Goal: Task Accomplishment & Management: Use online tool/utility

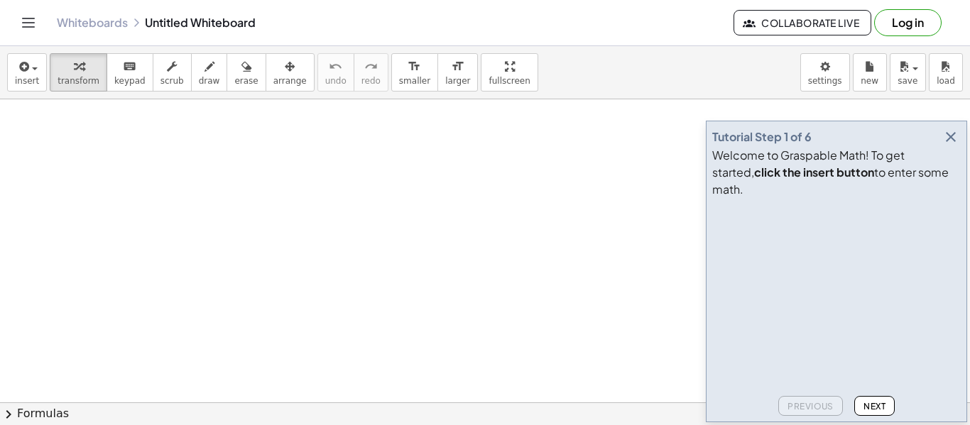
click at [721, 223] on video at bounding box center [818, 257] width 213 height 107
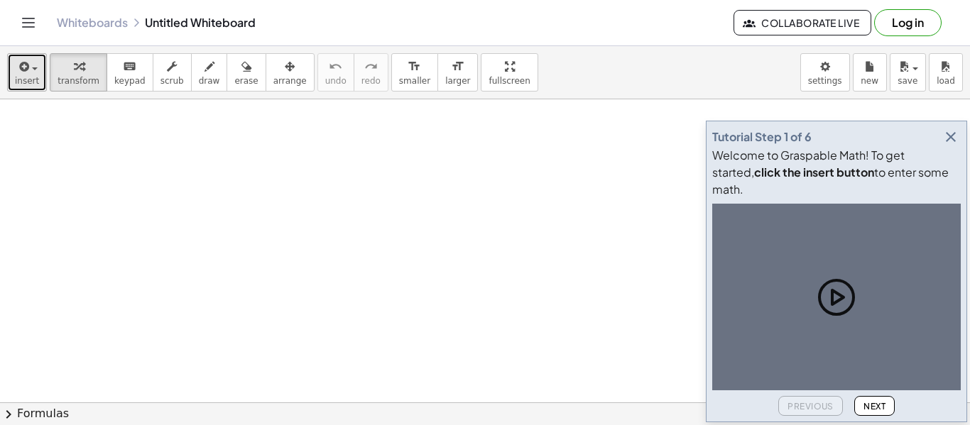
click at [24, 83] on span "insert" at bounding box center [27, 81] width 24 height 10
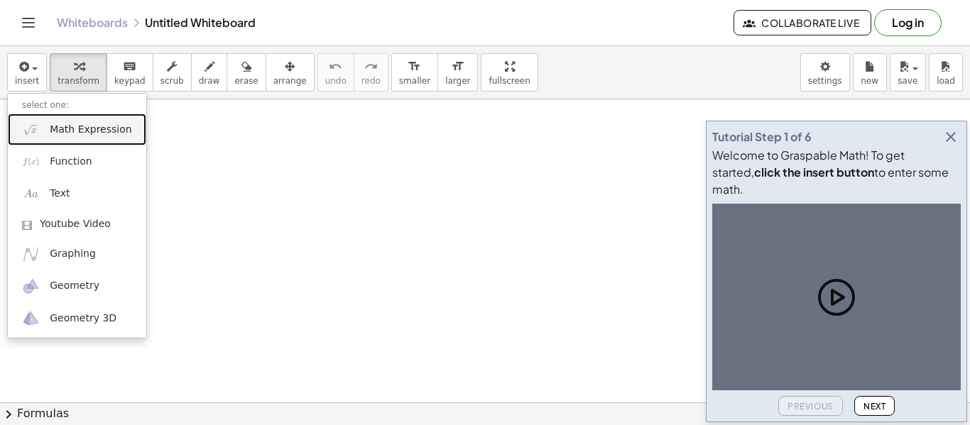
click at [79, 141] on link "Math Expression" at bounding box center [77, 130] width 138 height 32
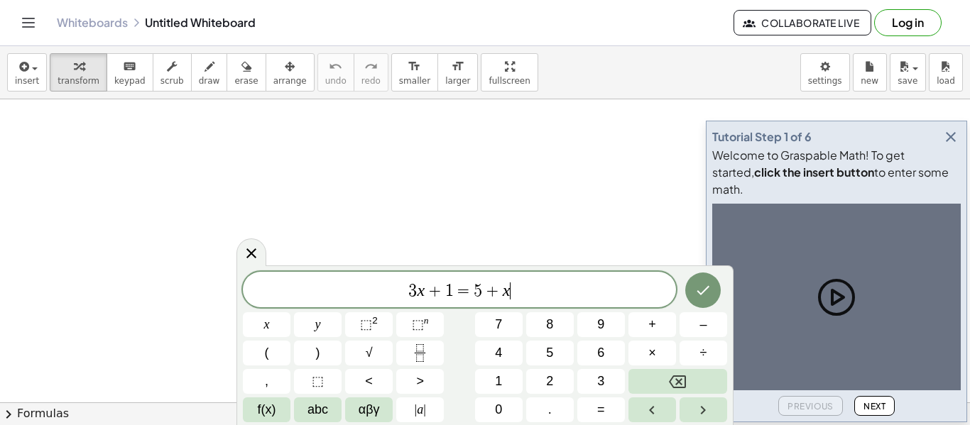
scroll to position [1, 0]
click at [695, 301] on button "Done" at bounding box center [703, 291] width 36 height 36
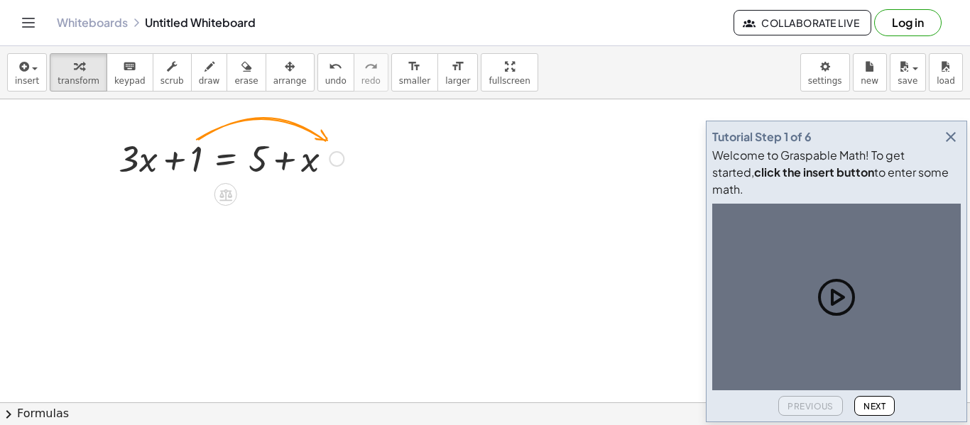
click at [330, 155] on div at bounding box center [337, 159] width 16 height 16
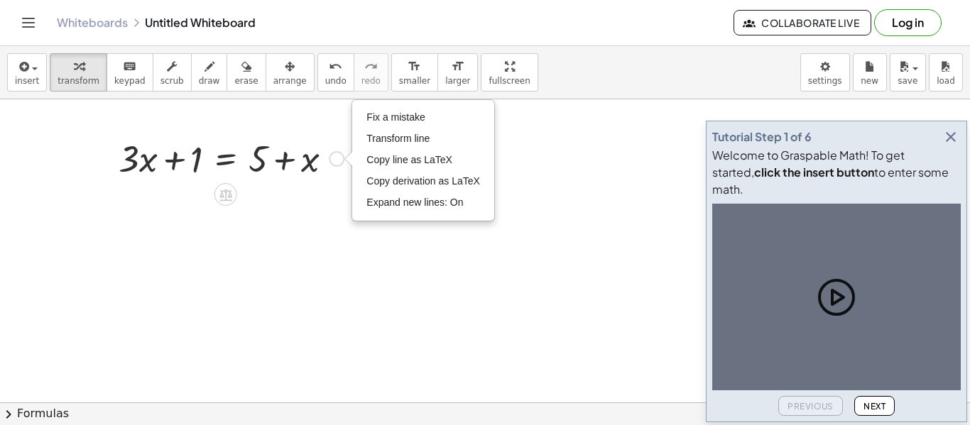
click at [332, 156] on div "Fix a mistake Transform line Copy line as LaTeX Copy derivation as LaTeX Expand…" at bounding box center [337, 159] width 16 height 16
click at [192, 163] on div at bounding box center [230, 157] width 239 height 48
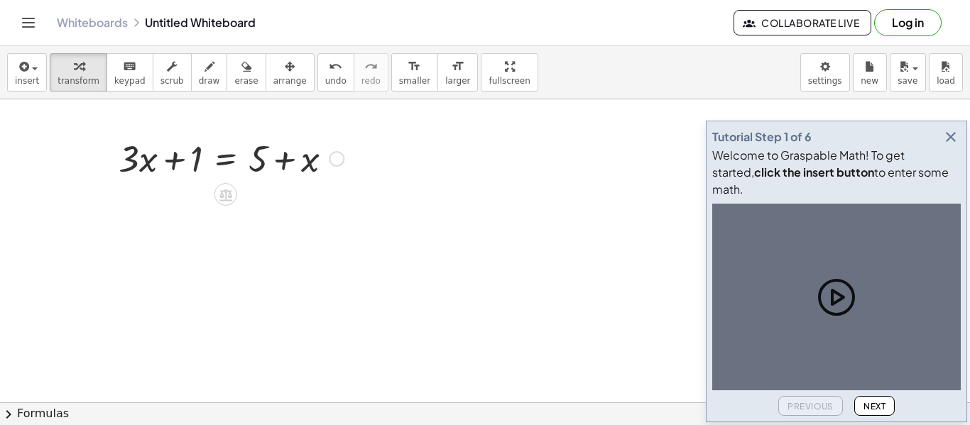
click at [197, 168] on div at bounding box center [230, 157] width 239 height 48
drag, startPoint x: 197, startPoint y: 168, endPoint x: 341, endPoint y: 182, distance: 144.2
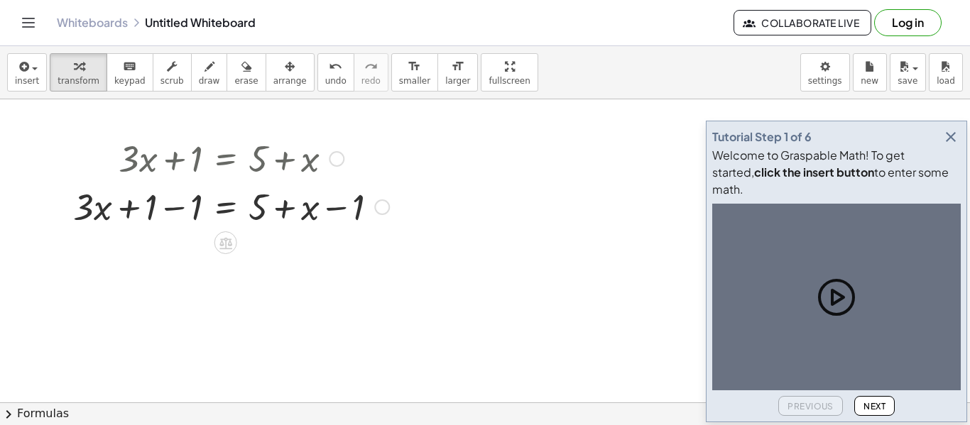
click at [337, 158] on div at bounding box center [337, 159] width 16 height 16
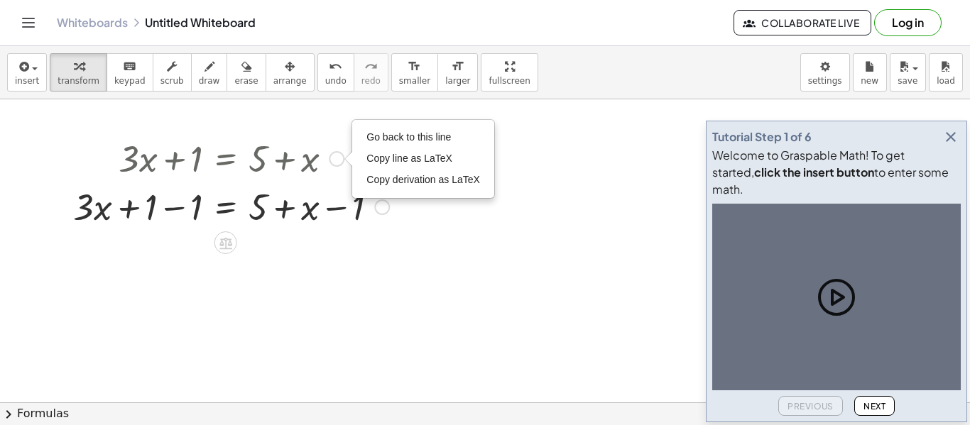
click at [337, 160] on div "Go back to this line Copy line as LaTeX Copy derivation as LaTeX" at bounding box center [337, 159] width 16 height 16
click at [200, 160] on div at bounding box center [231, 157] width 330 height 48
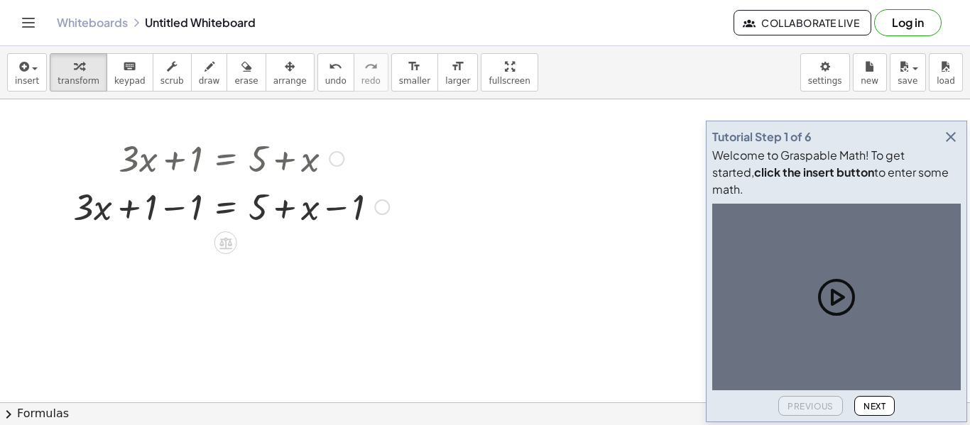
click at [269, 159] on div at bounding box center [231, 157] width 330 height 48
drag, startPoint x: 315, startPoint y: 163, endPoint x: 283, endPoint y: 131, distance: 44.2
click at [283, 131] on div "+ · 3 · x + 1 = + 5 + x Go back to this line Copy line as LaTeX Copy derivation…" at bounding box center [226, 182] width 348 height 104
drag, startPoint x: 135, startPoint y: 158, endPoint x: 229, endPoint y: 100, distance: 110.9
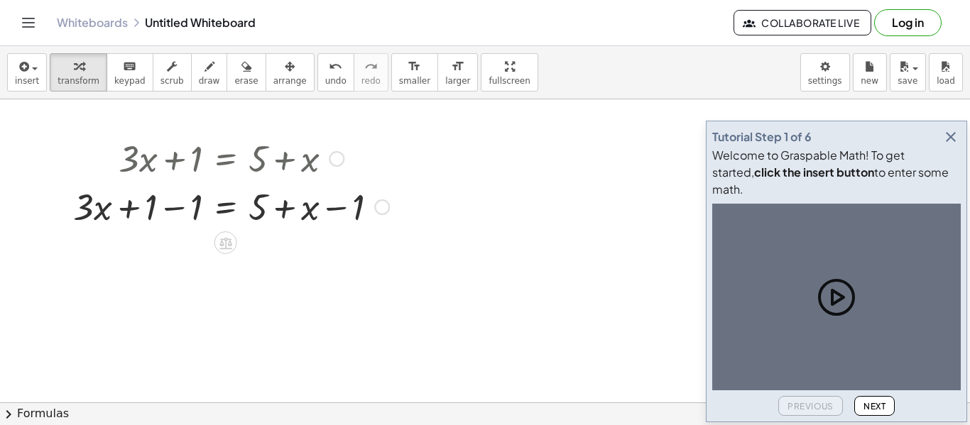
click at [330, 156] on div "Go back to this line Copy line as LaTeX Copy derivation as LaTeX" at bounding box center [337, 159] width 16 height 16
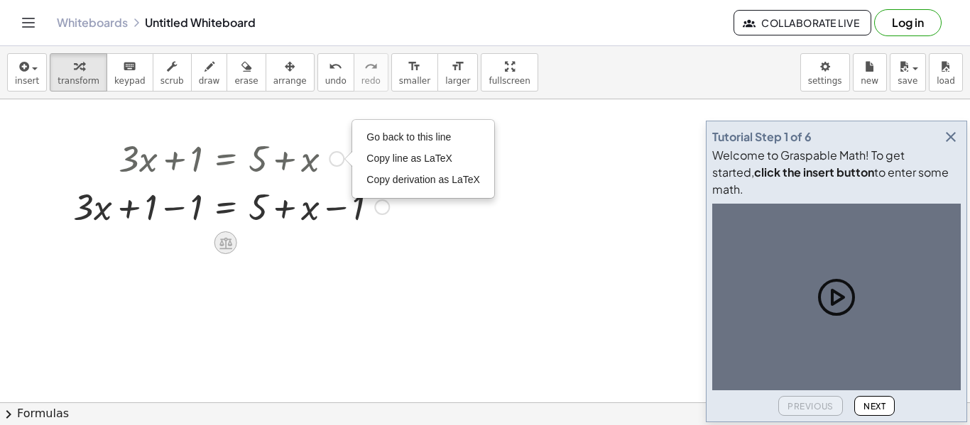
click at [229, 245] on icon at bounding box center [225, 243] width 13 height 12
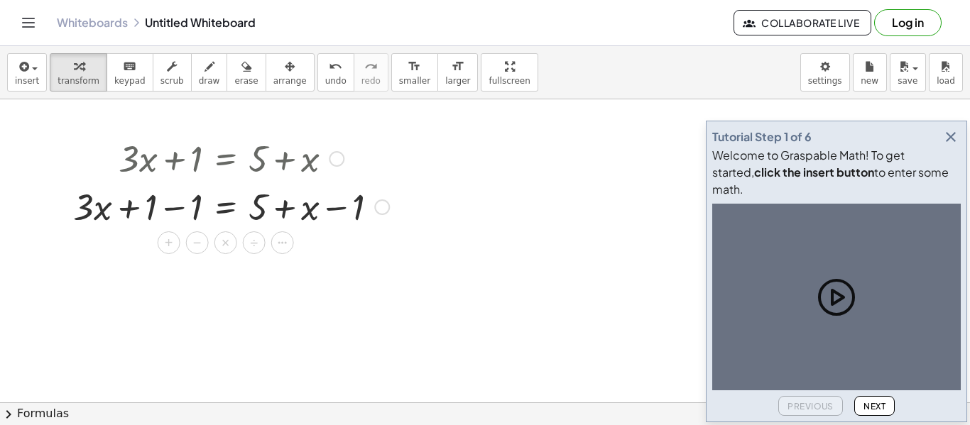
click at [229, 245] on span "×" at bounding box center [226, 243] width 9 height 21
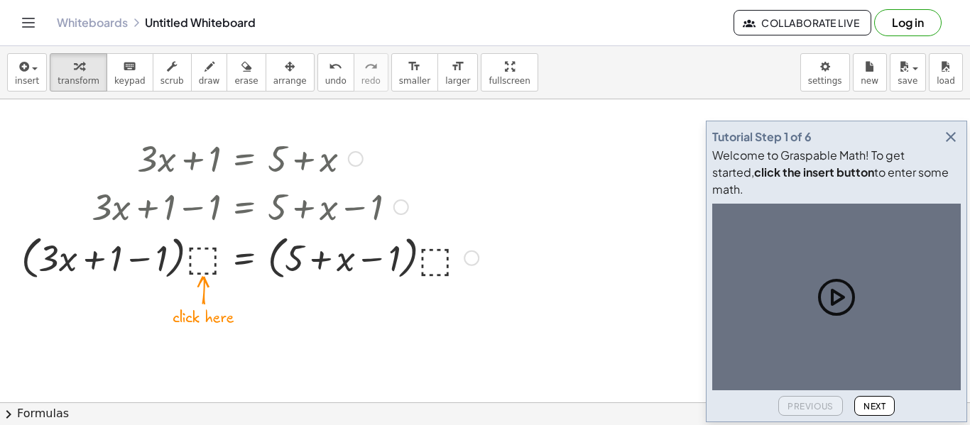
click at [192, 266] on div at bounding box center [249, 257] width 471 height 54
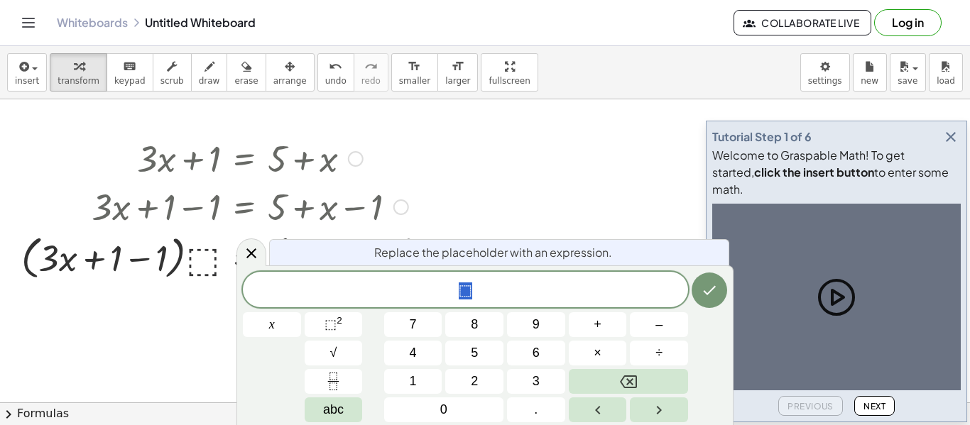
scroll to position [1, 0]
click at [243, 252] on icon at bounding box center [251, 253] width 17 height 17
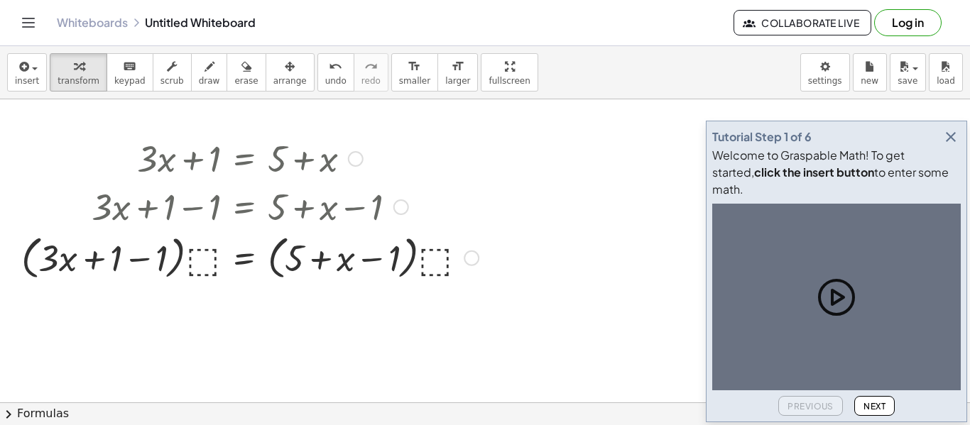
click at [465, 259] on div "Fix a mistake Transform line Copy line as LaTeX Copy derivation as LaTeX Expand…" at bounding box center [472, 259] width 16 height 16
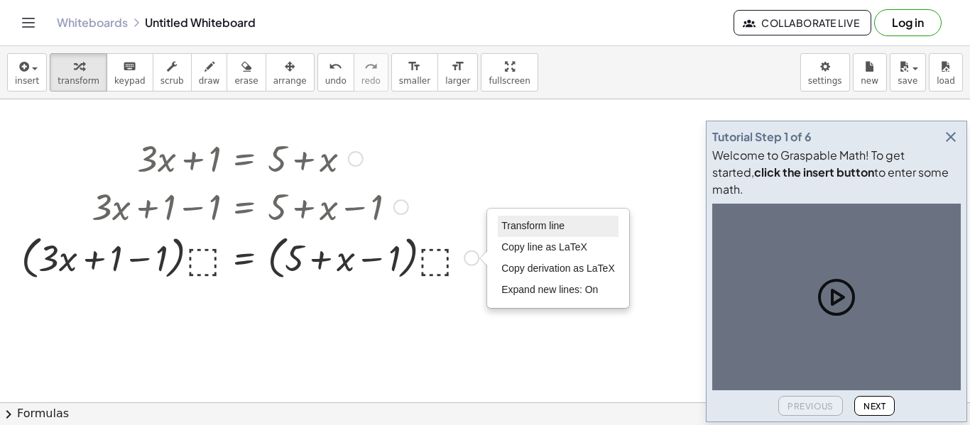
click at [527, 224] on span "Transform line" at bounding box center [532, 225] width 63 height 11
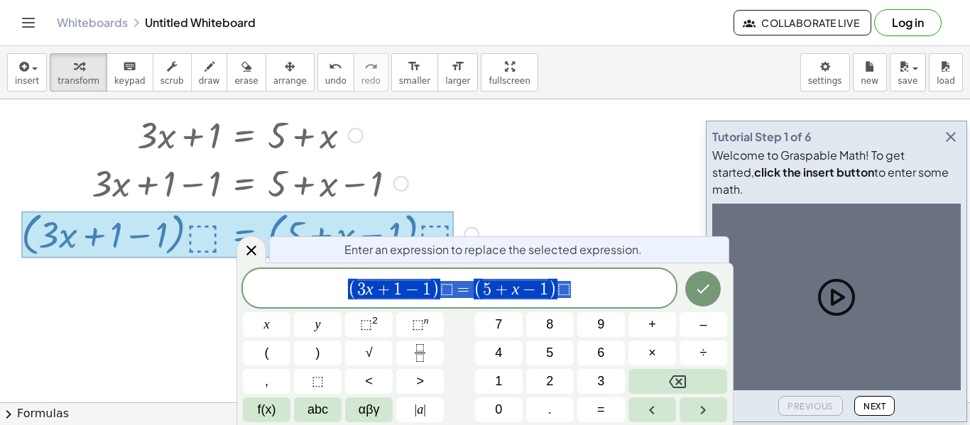
scroll to position [23, 0]
click at [290, 312] on div at bounding box center [267, 324] width 48 height 25
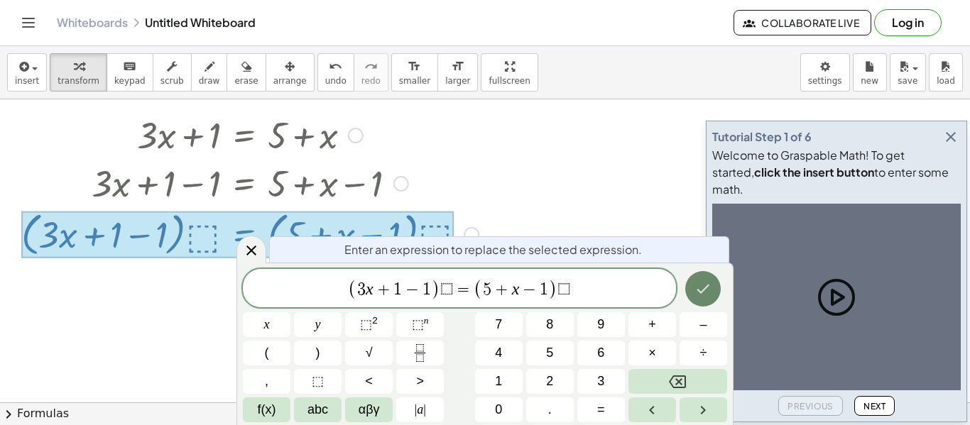
click at [711, 277] on button "Done" at bounding box center [703, 289] width 36 height 36
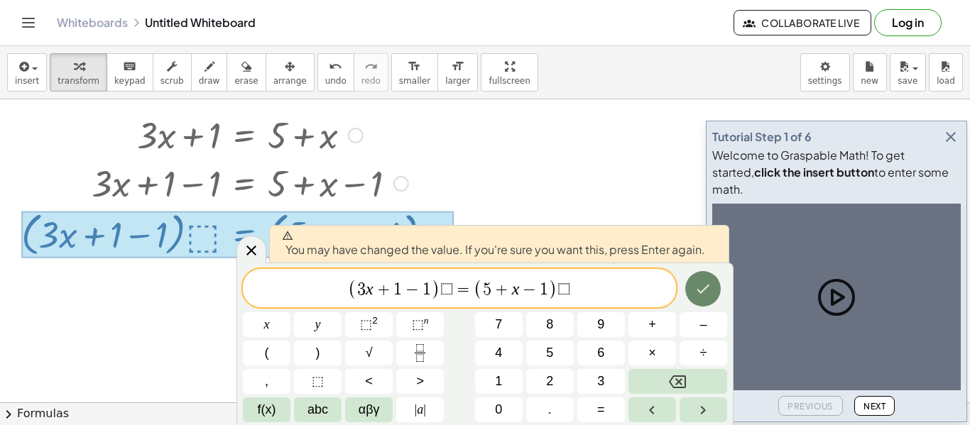
click at [705, 280] on icon "Done" at bounding box center [702, 288] width 17 height 17
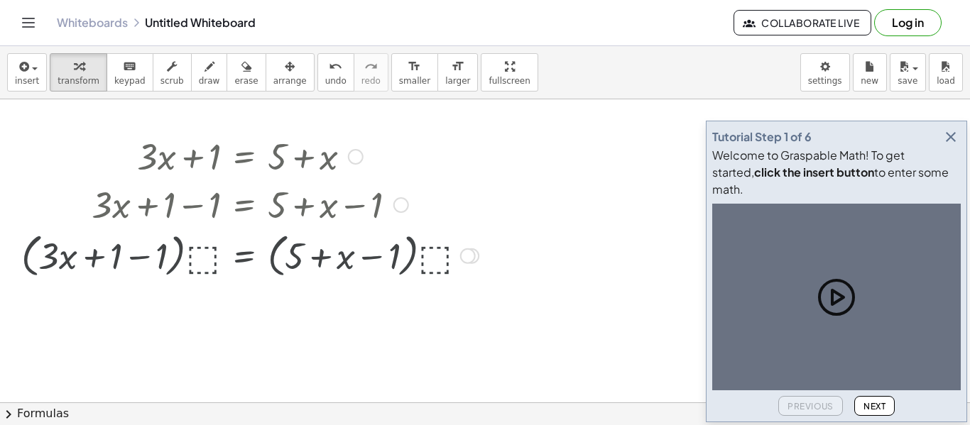
scroll to position [0, 0]
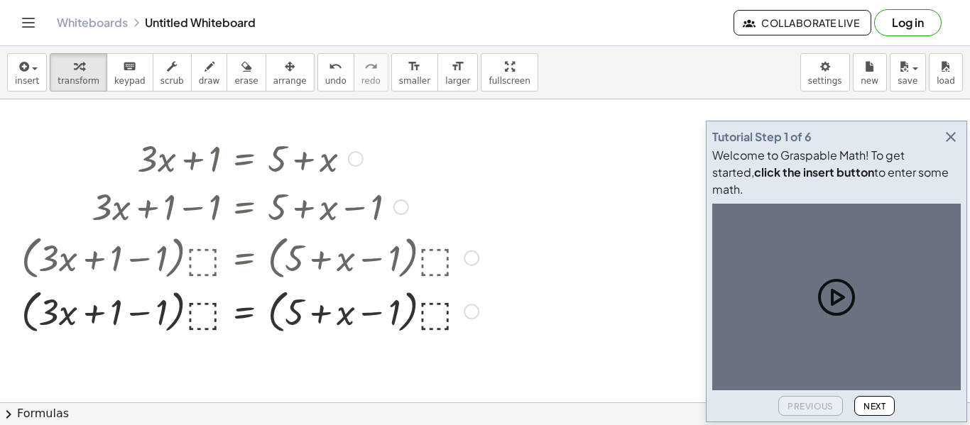
click at [401, 215] on div at bounding box center [249, 206] width 471 height 48
click at [403, 209] on div at bounding box center [401, 208] width 16 height 16
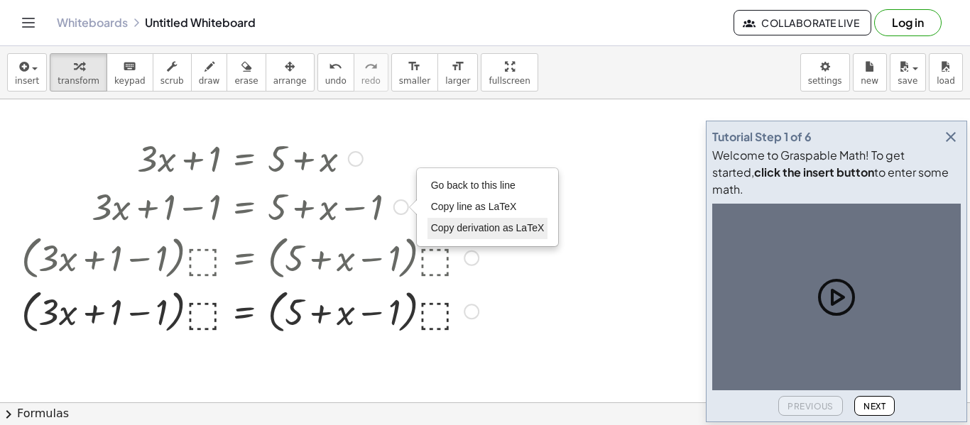
click at [466, 230] on span "Copy derivation as LaTeX" at bounding box center [488, 227] width 114 height 11
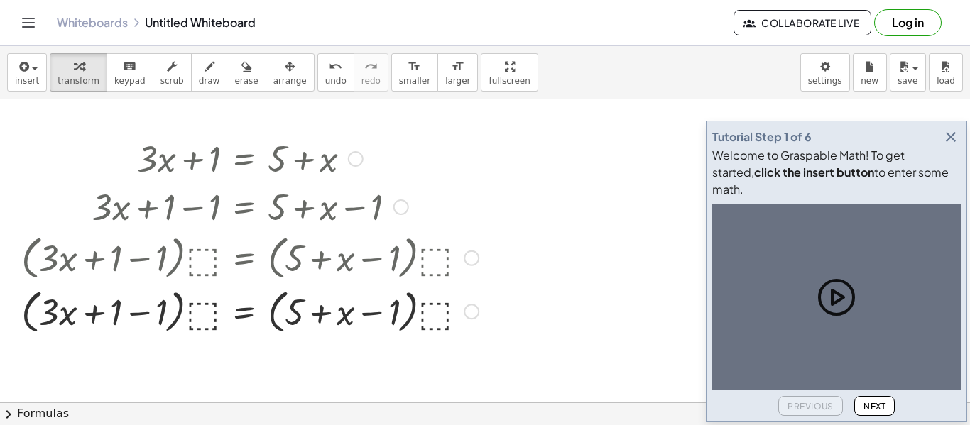
click at [460, 315] on div at bounding box center [249, 311] width 471 height 54
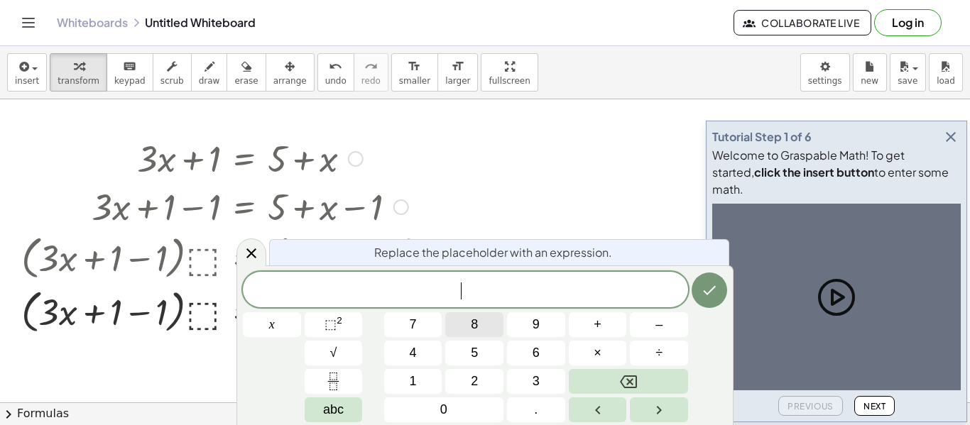
scroll to position [4, 0]
click at [720, 293] on button "Done" at bounding box center [710, 291] width 36 height 36
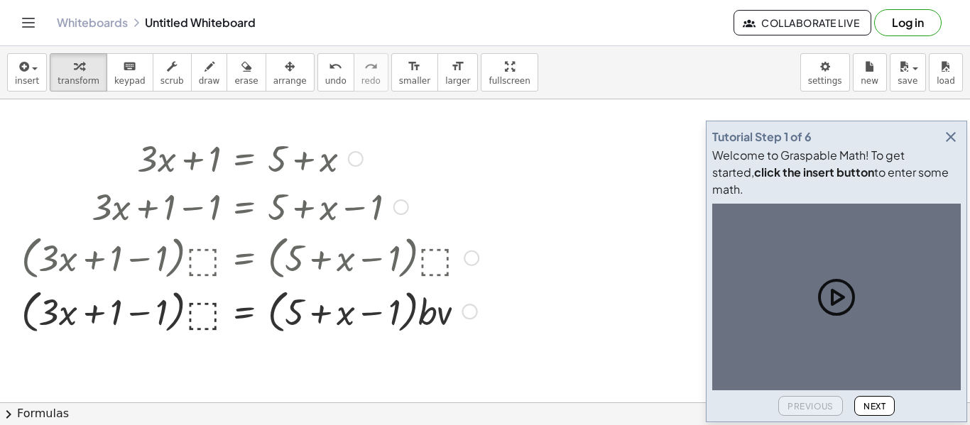
click at [446, 323] on div at bounding box center [249, 311] width 471 height 54
click at [445, 321] on div at bounding box center [249, 311] width 471 height 54
click at [466, 310] on div at bounding box center [466, 312] width 16 height 16
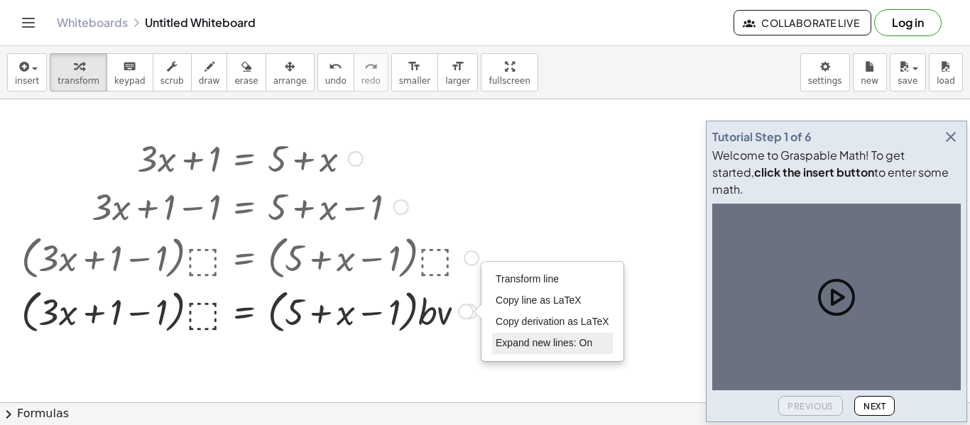
click at [527, 337] on span "Expand new lines: On" at bounding box center [544, 342] width 97 height 11
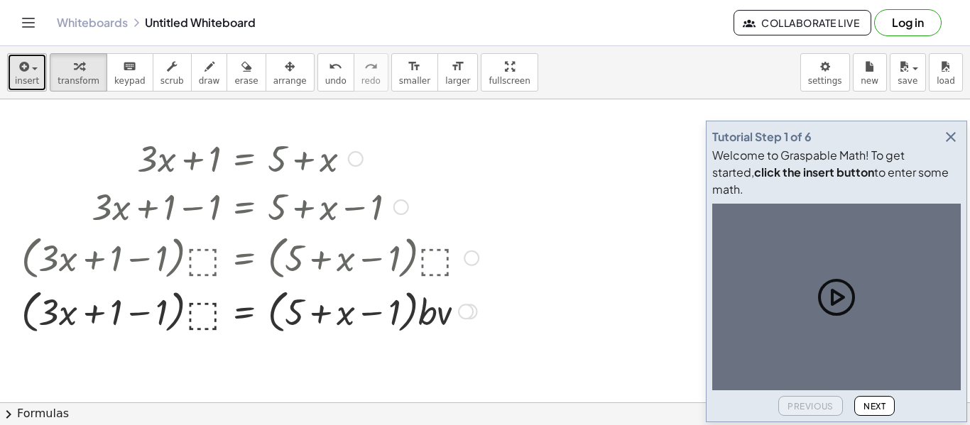
click at [26, 80] on span "insert" at bounding box center [27, 81] width 24 height 10
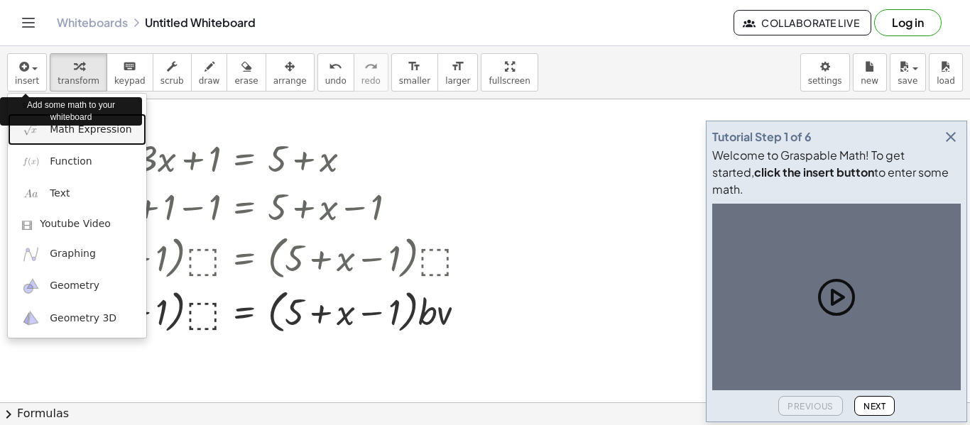
click at [66, 130] on span "Math Expression" at bounding box center [91, 130] width 82 height 14
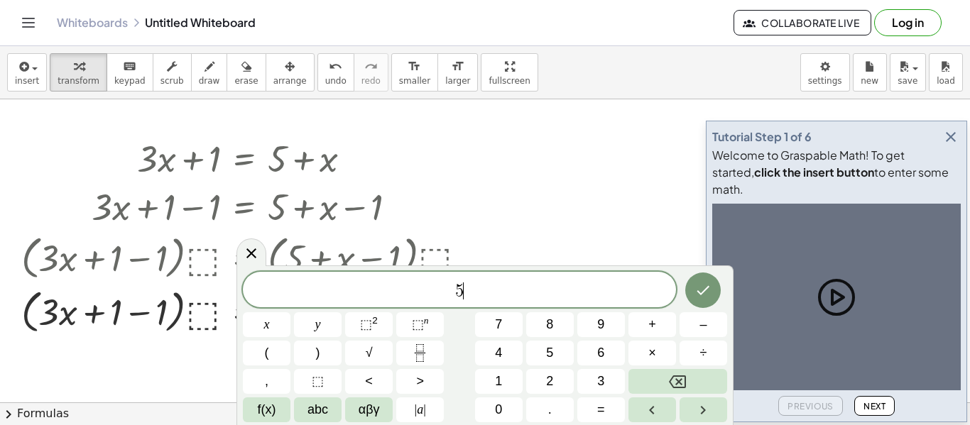
scroll to position [6, 0]
click at [261, 356] on button "(" at bounding box center [267, 353] width 48 height 25
click at [692, 337] on button "–" at bounding box center [703, 324] width 48 height 25
click at [314, 349] on button ")" at bounding box center [318, 353] width 48 height 25
click at [705, 334] on span "–" at bounding box center [702, 324] width 7 height 19
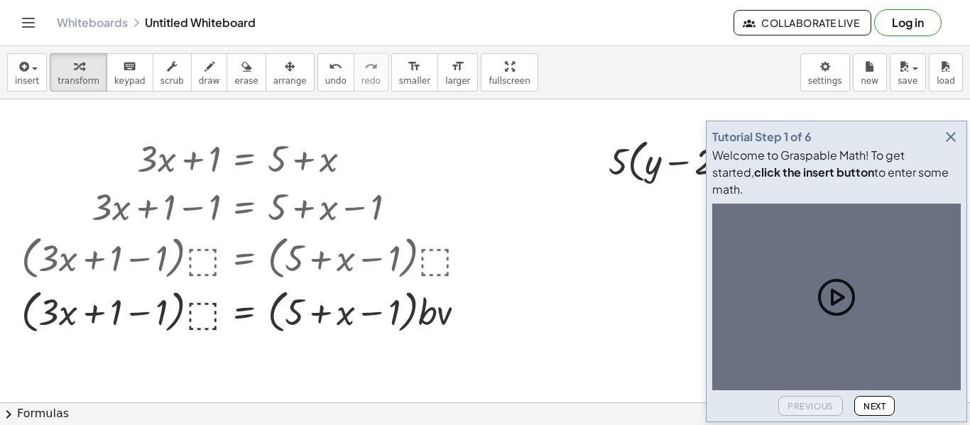
click at [950, 146] on icon "button" at bounding box center [950, 137] width 17 height 17
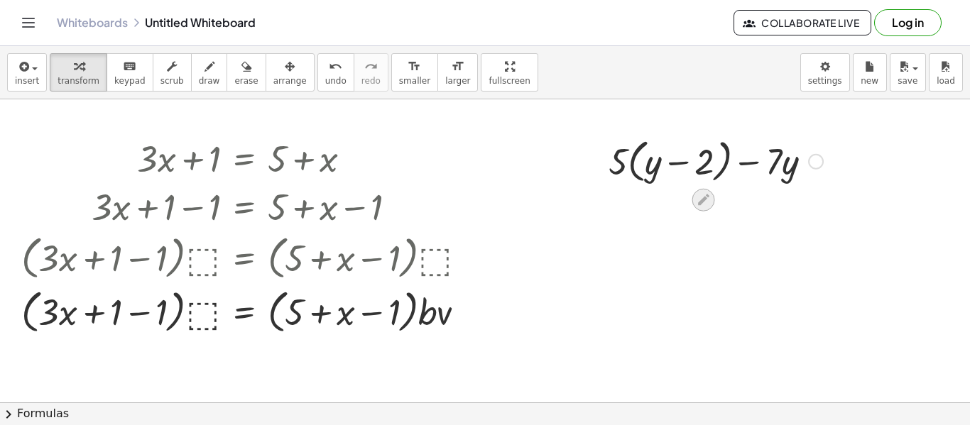
click at [699, 200] on icon at bounding box center [703, 199] width 15 height 15
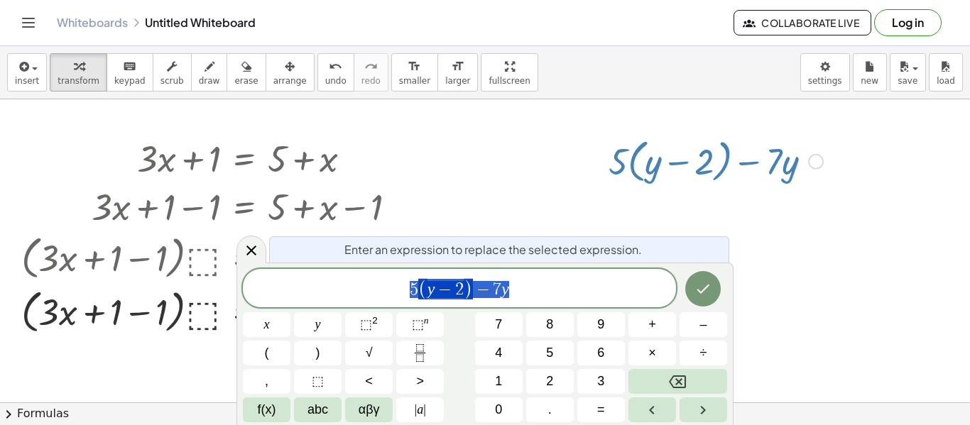
click at [552, 301] on div "5 ( y − 2 ) − 7 y" at bounding box center [459, 288] width 433 height 38
click at [580, 413] on button "=" at bounding box center [601, 410] width 48 height 25
click at [698, 326] on button "–" at bounding box center [703, 324] width 48 height 25
click at [587, 373] on button "3" at bounding box center [601, 381] width 48 height 25
click at [544, 373] on button "2" at bounding box center [550, 381] width 48 height 25
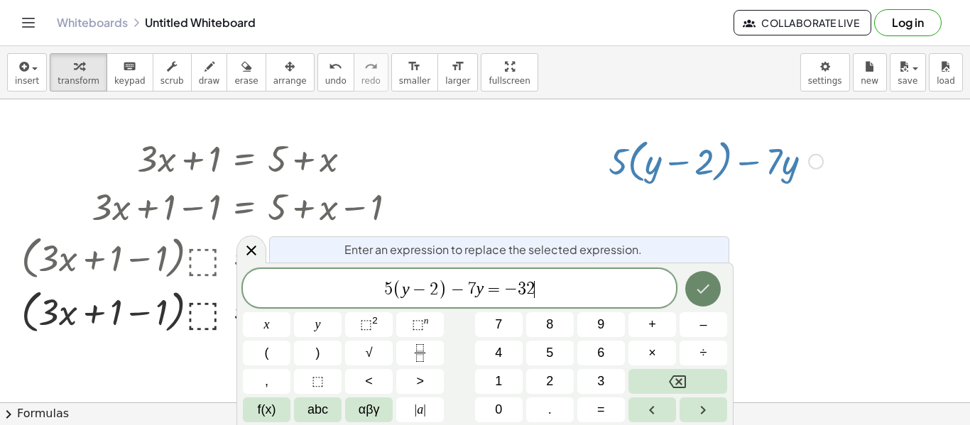
click at [701, 285] on icon "Done" at bounding box center [702, 288] width 17 height 17
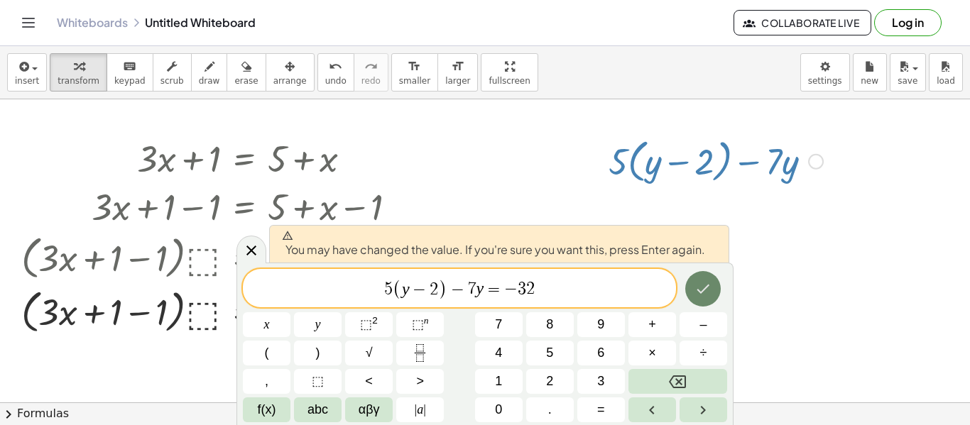
click at [704, 293] on icon "Done" at bounding box center [702, 288] width 17 height 17
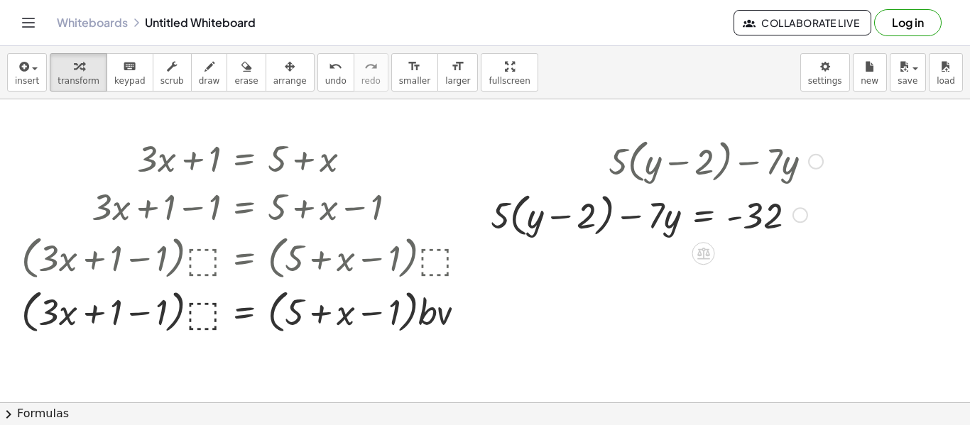
click at [811, 163] on div at bounding box center [816, 162] width 16 height 16
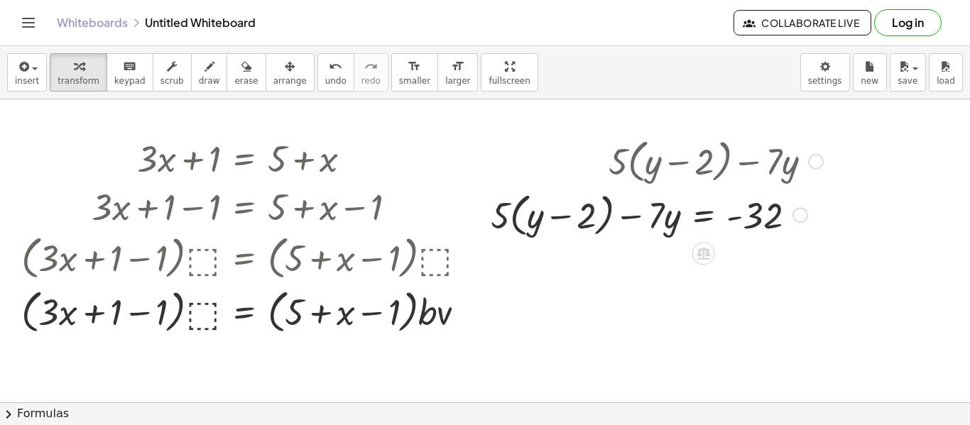
click at [764, 173] on div at bounding box center [657, 160] width 346 height 54
click at [730, 172] on div at bounding box center [657, 160] width 346 height 54
drag, startPoint x: 621, startPoint y: 157, endPoint x: 653, endPoint y: 129, distance: 42.2
click at [653, 161] on div at bounding box center [657, 160] width 346 height 54
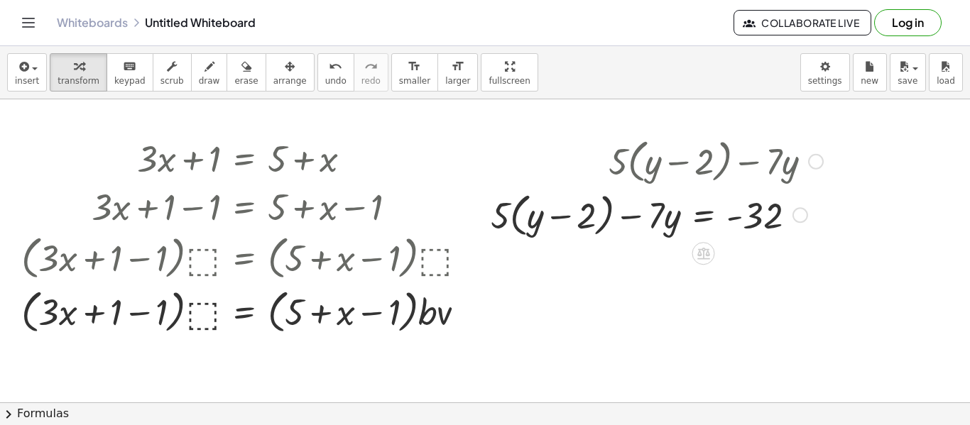
click at [613, 155] on div at bounding box center [657, 160] width 346 height 54
click at [648, 164] on div at bounding box center [657, 160] width 346 height 54
click at [686, 163] on div at bounding box center [657, 160] width 346 height 54
click at [689, 164] on div at bounding box center [657, 160] width 346 height 54
click at [768, 173] on div at bounding box center [657, 160] width 346 height 54
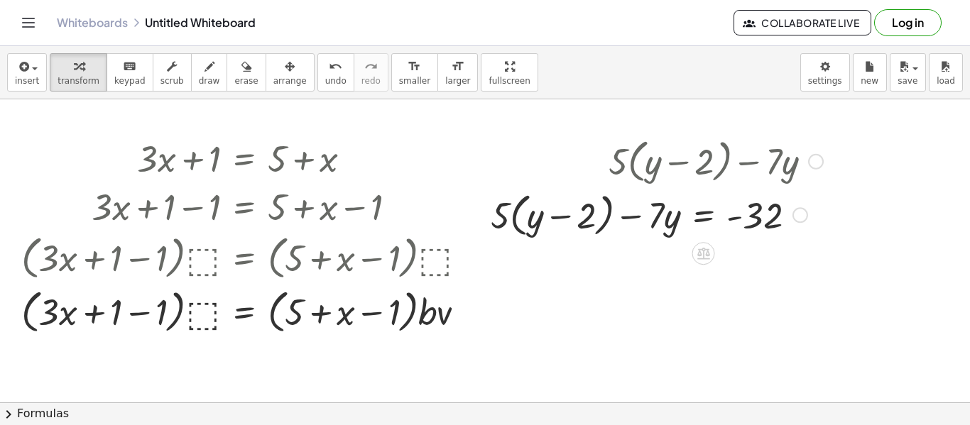
click at [743, 207] on div at bounding box center [657, 214] width 346 height 54
click at [704, 194] on div at bounding box center [657, 214] width 346 height 54
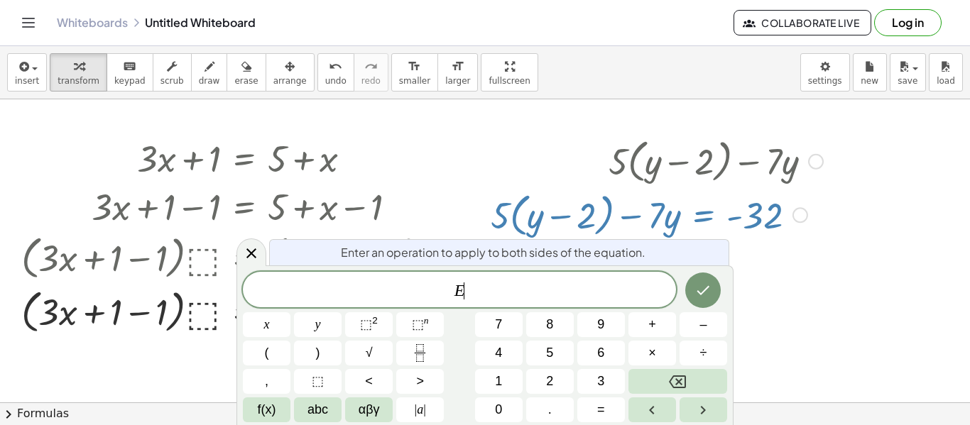
scroll to position [6, 0]
click at [685, 196] on div at bounding box center [657, 214] width 346 height 54
click at [662, 180] on div at bounding box center [657, 160] width 346 height 54
click at [261, 247] on div at bounding box center [251, 253] width 30 height 28
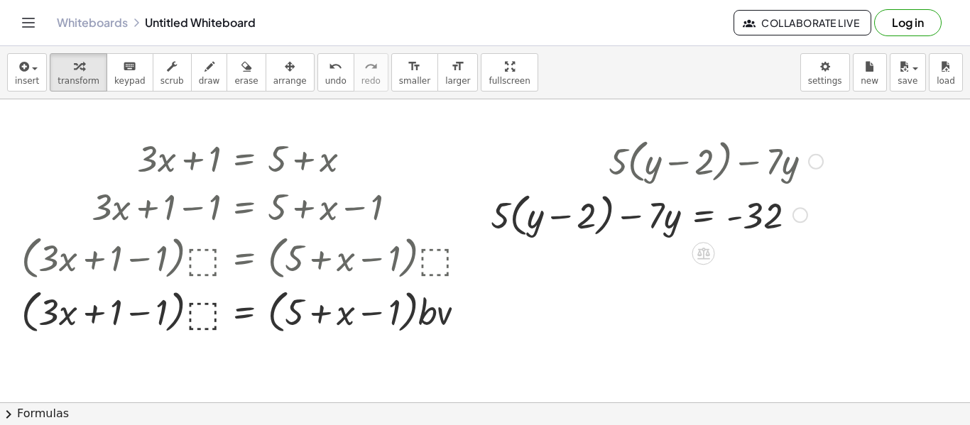
click at [817, 168] on div "Go back to this line Copy line as LaTeX Copy derivation as LaTeX" at bounding box center [816, 162] width 16 height 16
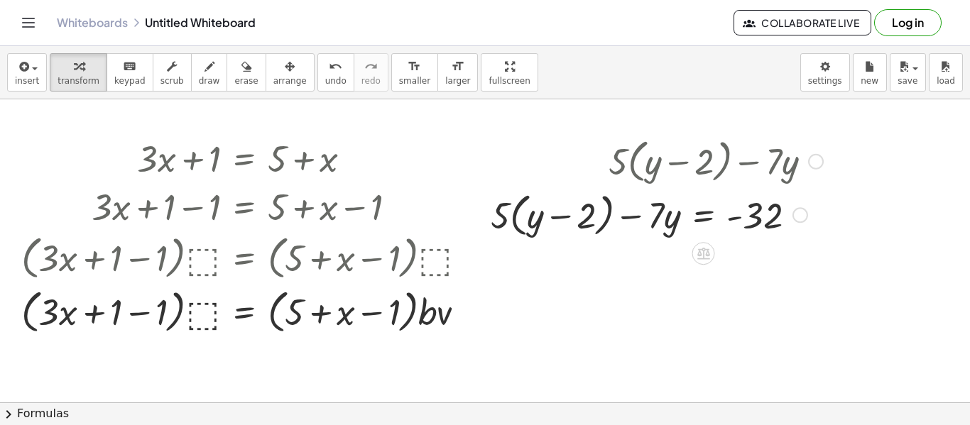
click at [530, 157] on div at bounding box center [657, 160] width 346 height 54
drag, startPoint x: 505, startPoint y: 212, endPoint x: 500, endPoint y: 200, distance: 13.1
click at [500, 200] on div at bounding box center [657, 214] width 346 height 54
drag, startPoint x: 500, startPoint y: 209, endPoint x: 536, endPoint y: 209, distance: 36.2
click at [536, 209] on div at bounding box center [657, 214] width 346 height 54
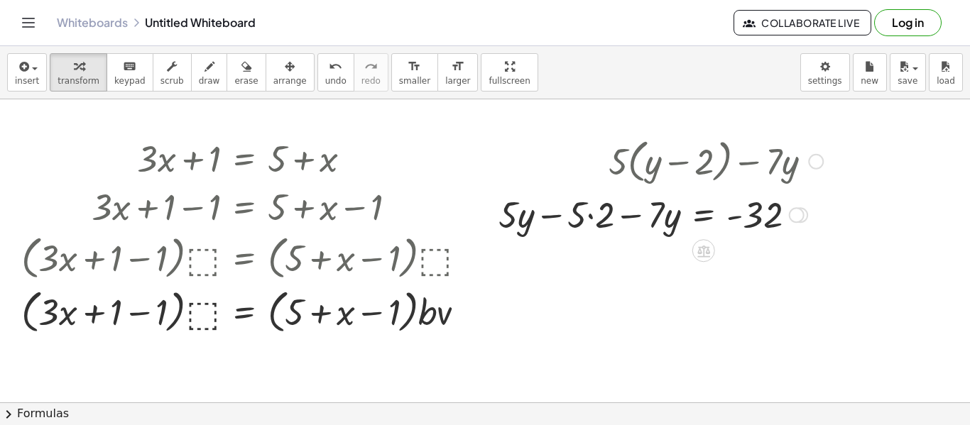
click at [551, 233] on div at bounding box center [660, 214] width 339 height 48
click at [592, 219] on div at bounding box center [660, 214] width 339 height 48
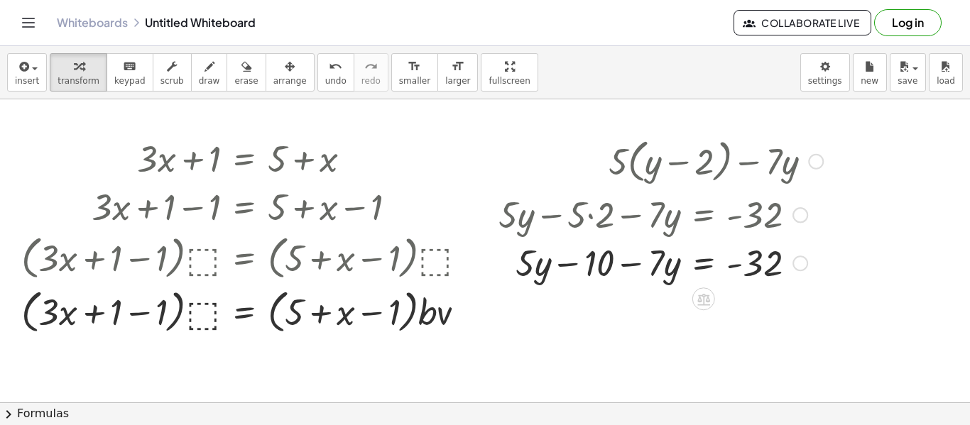
drag, startPoint x: 664, startPoint y: 218, endPoint x: 606, endPoint y: 181, distance: 68.9
click at [704, 162] on div "+ · 5 · ( + y − 2 ) − · 7 · y Go back to this line Copy line as LaTeX Copy deri…" at bounding box center [704, 162] width 0 height 0
drag, startPoint x: 545, startPoint y: 265, endPoint x: 544, endPoint y: 253, distance: 11.4
click at [544, 253] on div at bounding box center [660, 262] width 339 height 48
drag, startPoint x: 527, startPoint y: 270, endPoint x: 663, endPoint y: 265, distance: 136.4
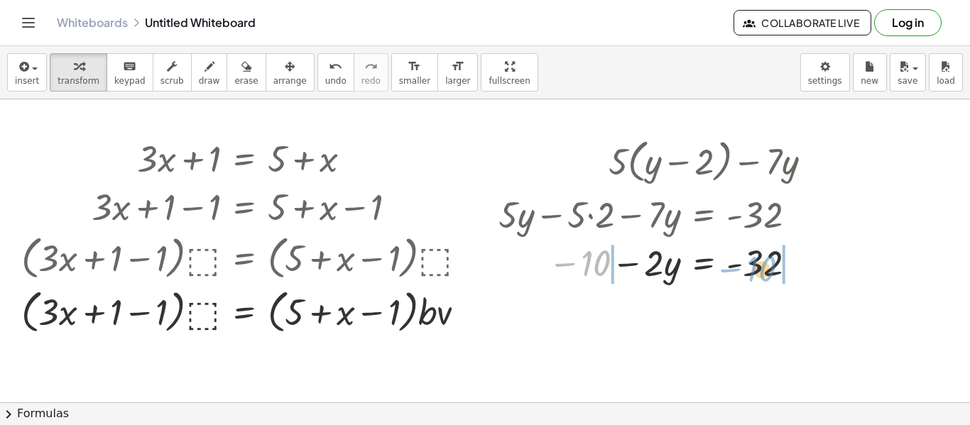
drag, startPoint x: 602, startPoint y: 263, endPoint x: 768, endPoint y: 269, distance: 165.5
click at [768, 269] on div at bounding box center [660, 262] width 339 height 48
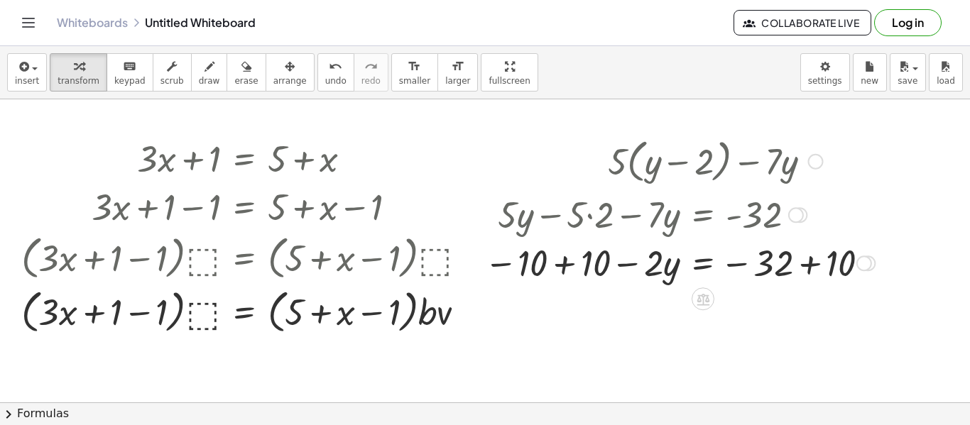
click at [813, 269] on div at bounding box center [679, 262] width 405 height 48
click at [652, 266] on div at bounding box center [653, 262] width 352 height 48
click at [659, 278] on div at bounding box center [653, 262] width 352 height 48
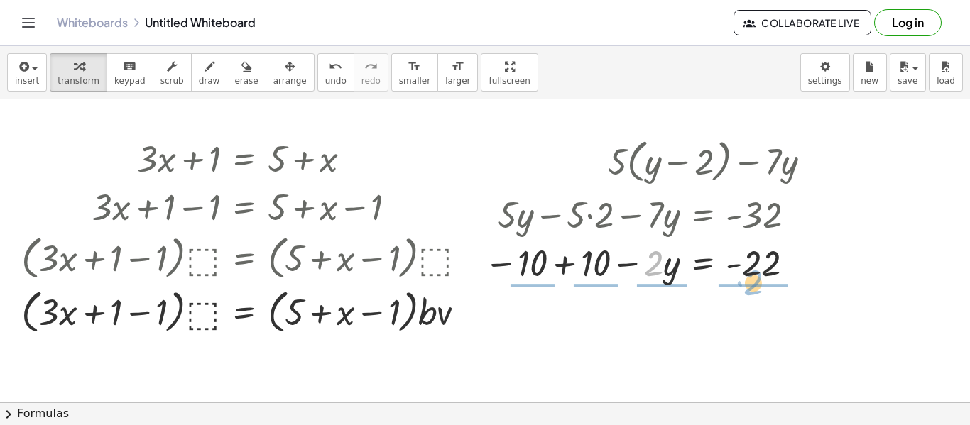
drag, startPoint x: 653, startPoint y: 259, endPoint x: 753, endPoint y: 278, distance: 101.9
click at [753, 278] on div at bounding box center [653, 262] width 352 height 48
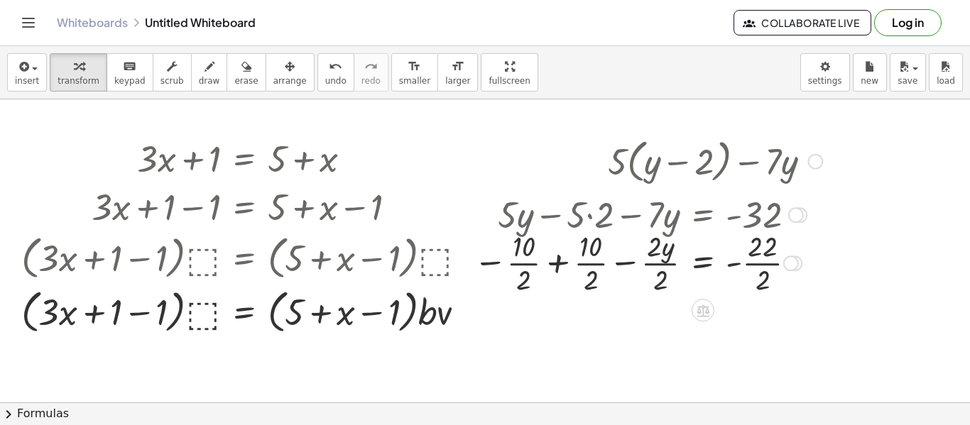
click at [763, 266] on div at bounding box center [647, 261] width 363 height 71
click at [743, 271] on div at bounding box center [647, 261] width 363 height 71
click at [745, 269] on div at bounding box center [647, 261] width 363 height 71
click at [648, 248] on div at bounding box center [647, 261] width 363 height 71
click at [594, 247] on div at bounding box center [647, 261] width 363 height 71
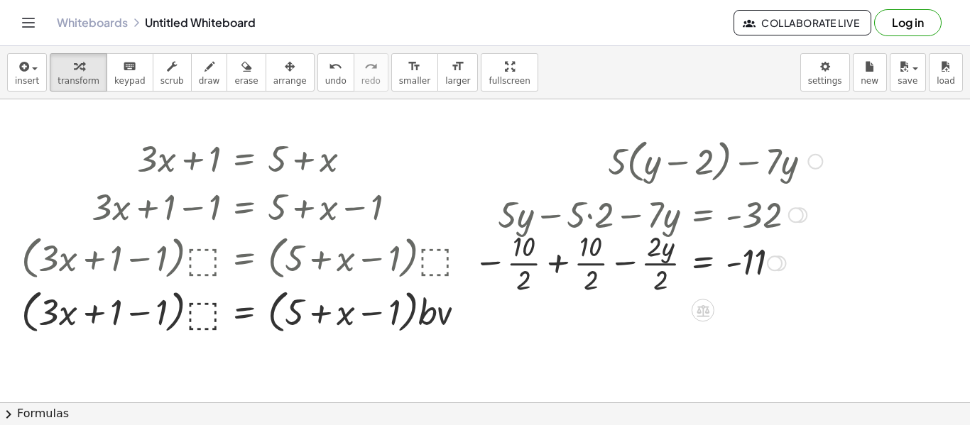
click at [542, 270] on div at bounding box center [647, 261] width 363 height 71
click at [633, 265] on div at bounding box center [660, 261] width 339 height 71
click at [739, 261] on div at bounding box center [660, 261] width 339 height 71
click at [731, 266] on div at bounding box center [660, 261] width 339 height 71
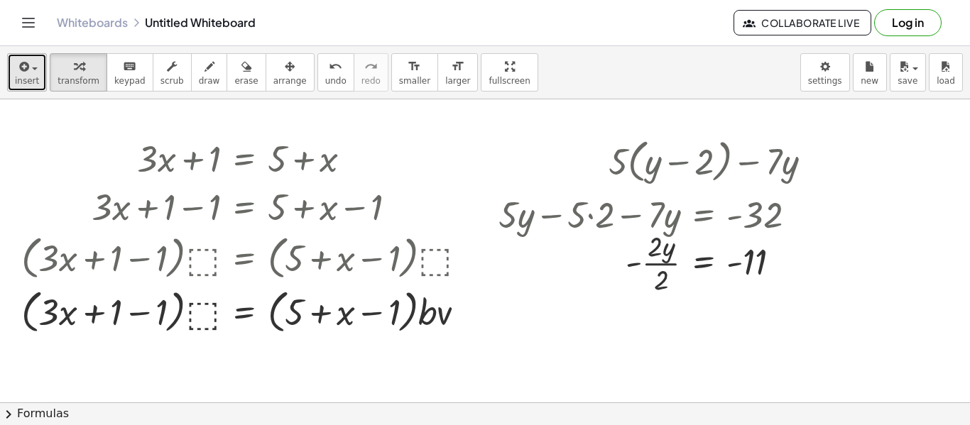
click at [21, 72] on icon "button" at bounding box center [22, 66] width 13 height 17
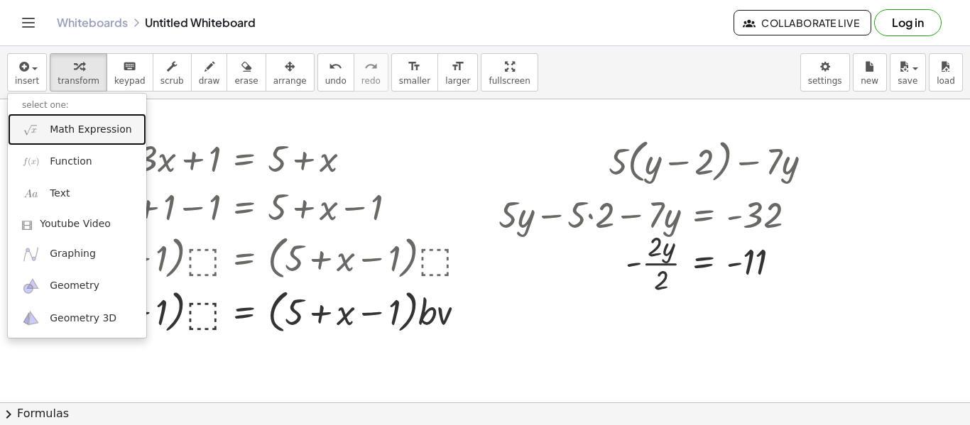
click at [65, 126] on span "Math Expression" at bounding box center [91, 130] width 82 height 14
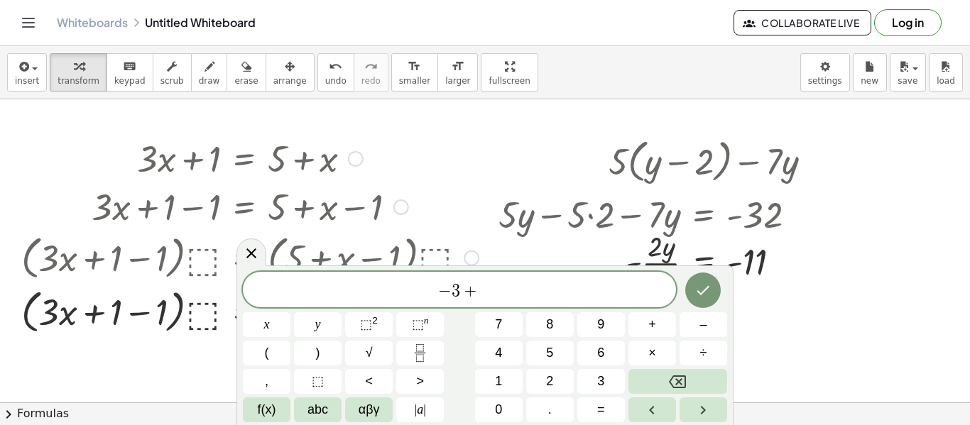
scroll to position [9, 0]
click at [428, 367] on div "− 3 + 2 ​ x y ⬚ 2 ⬚ n 7 8 9 + – ( ) √ 4 5 6 × ÷ , ⬚ < > 1 2 3 f(x) abc αβγ | a …" at bounding box center [485, 347] width 484 height 151
click at [429, 358] on button "Fraction" at bounding box center [420, 353] width 48 height 25
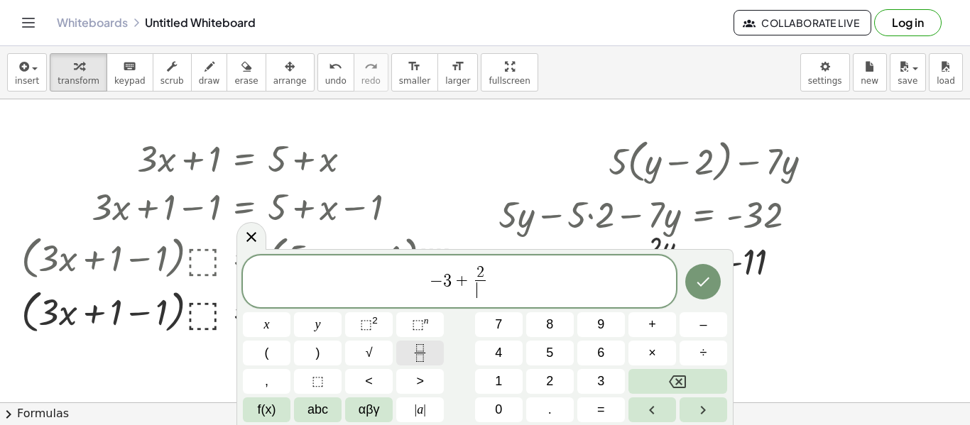
scroll to position [10, 0]
click at [501, 289] on span "− 3 + 2 3 ​ ​" at bounding box center [459, 283] width 433 height 38
click at [282, 351] on button "(" at bounding box center [267, 353] width 48 height 25
click at [329, 360] on button ")" at bounding box center [318, 353] width 48 height 25
click at [591, 414] on button "=" at bounding box center [601, 410] width 48 height 25
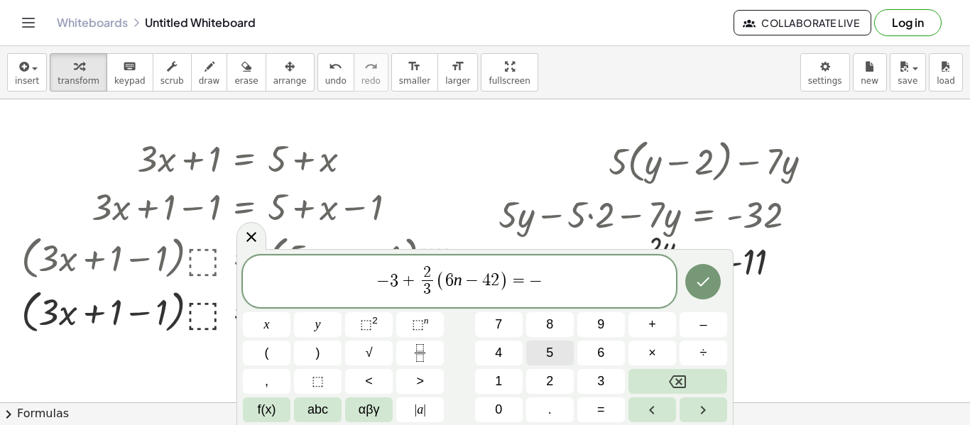
click at [569, 361] on button "5" at bounding box center [550, 353] width 48 height 25
click at [503, 377] on button "1" at bounding box center [499, 381] width 48 height 25
click at [694, 293] on button "Done" at bounding box center [703, 282] width 36 height 36
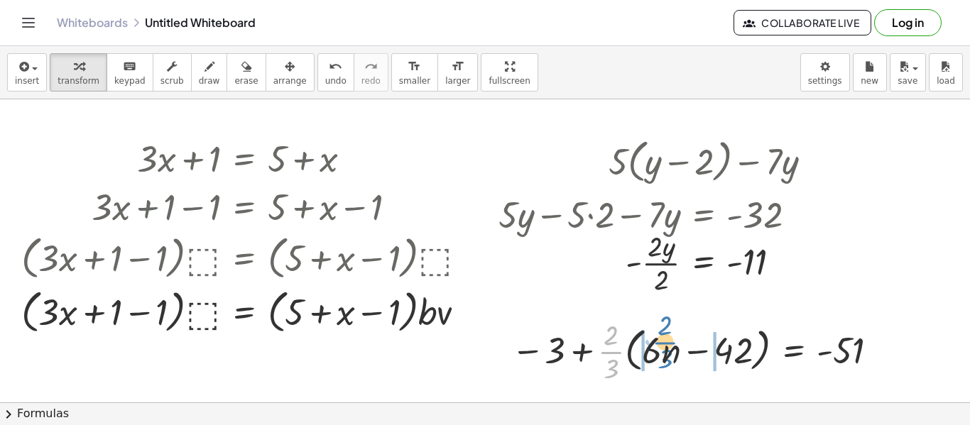
drag, startPoint x: 615, startPoint y: 352, endPoint x: 669, endPoint y: 343, distance: 54.7
click at [669, 343] on div at bounding box center [697, 350] width 386 height 71
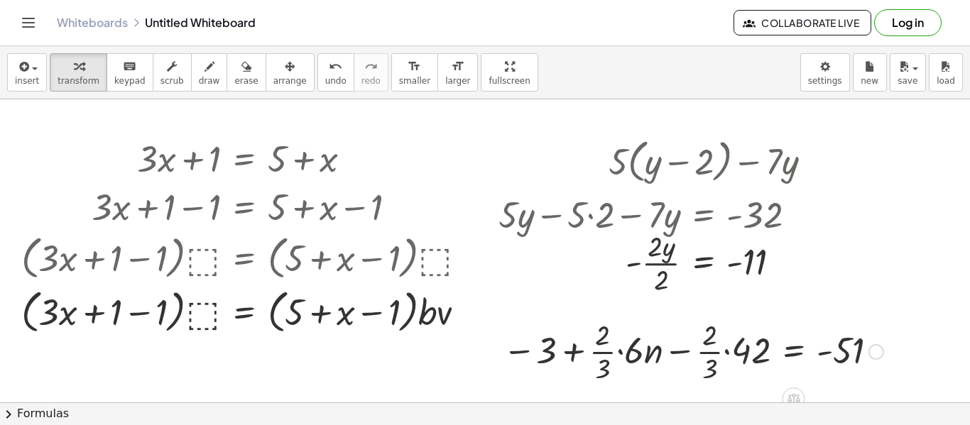
click at [620, 349] on div at bounding box center [693, 350] width 395 height 71
click at [726, 349] on div at bounding box center [696, 350] width 387 height 71
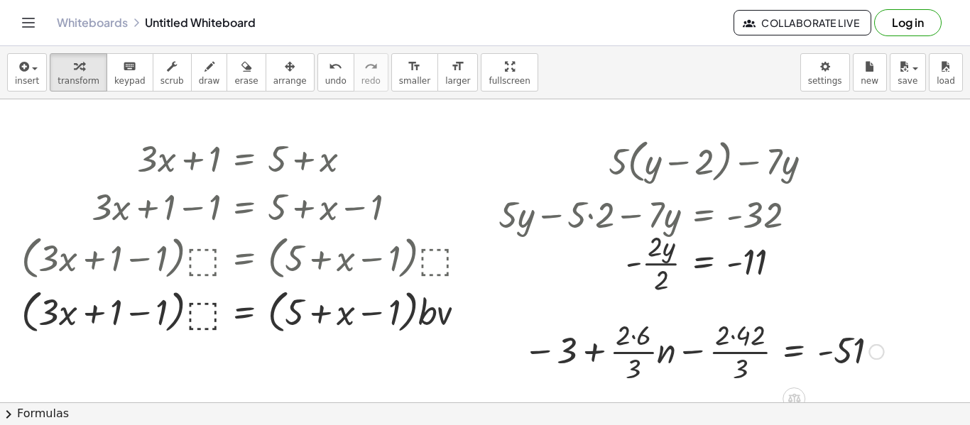
click at [731, 351] on div at bounding box center [703, 350] width 374 height 71
click at [638, 348] on div at bounding box center [703, 350] width 374 height 71
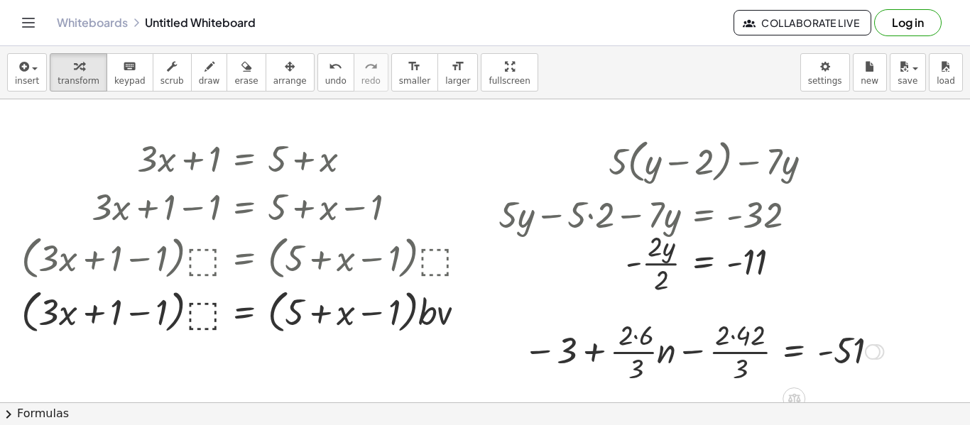
click at [638, 348] on div at bounding box center [703, 350] width 374 height 71
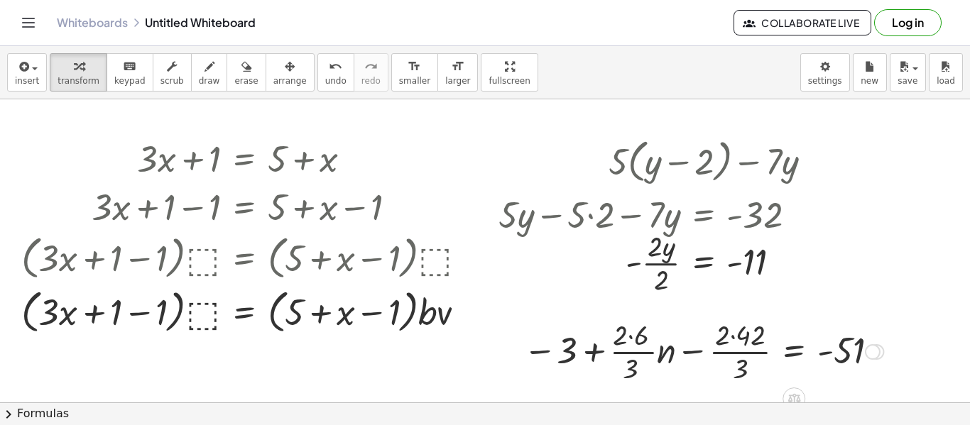
click at [638, 348] on div at bounding box center [703, 350] width 374 height 71
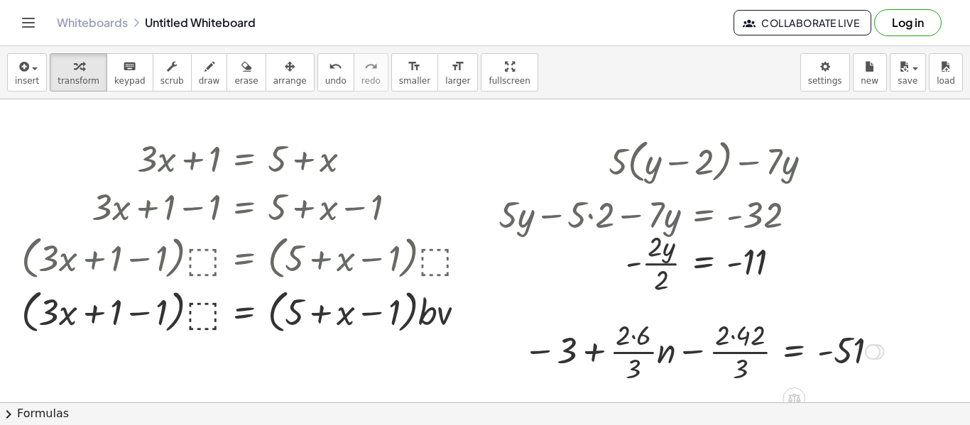
click at [638, 348] on div at bounding box center [703, 350] width 374 height 71
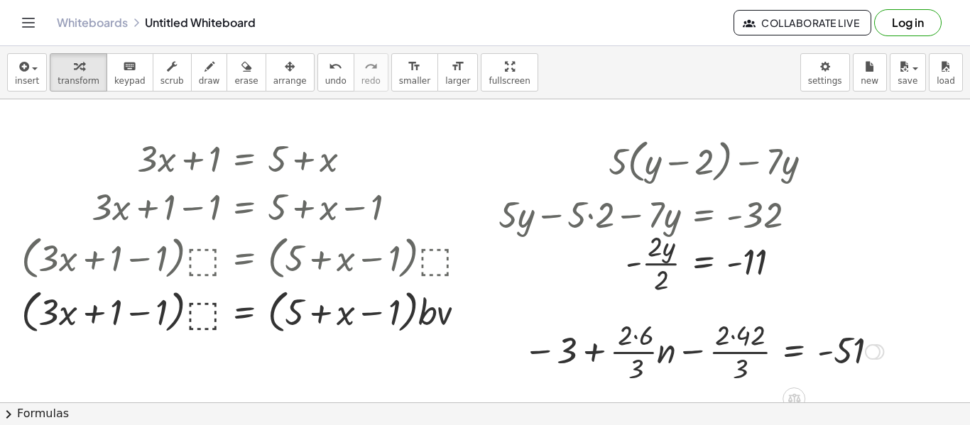
click at [638, 348] on div at bounding box center [703, 350] width 374 height 71
click at [635, 339] on div at bounding box center [703, 350] width 374 height 71
click at [634, 338] on div at bounding box center [709, 350] width 363 height 71
click at [637, 351] on div at bounding box center [709, 350] width 363 height 71
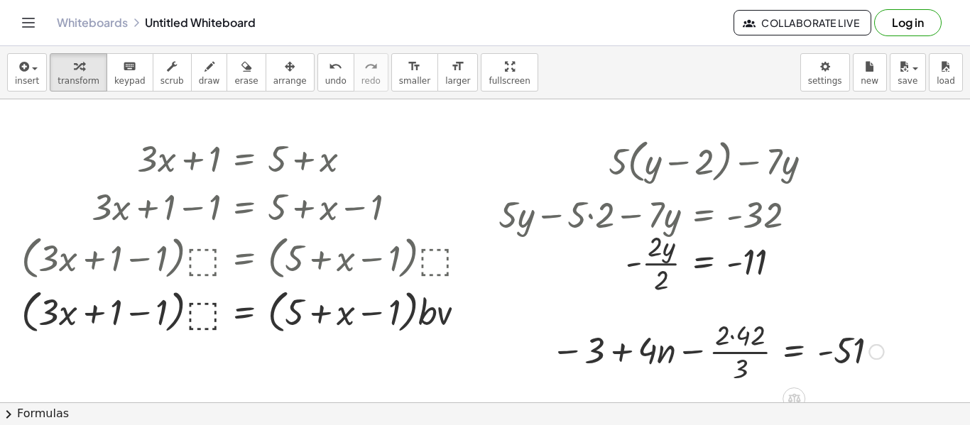
click at [728, 337] on div at bounding box center [717, 350] width 346 height 71
click at [733, 340] on div at bounding box center [717, 350] width 346 height 71
click at [747, 356] on div at bounding box center [726, 350] width 327 height 71
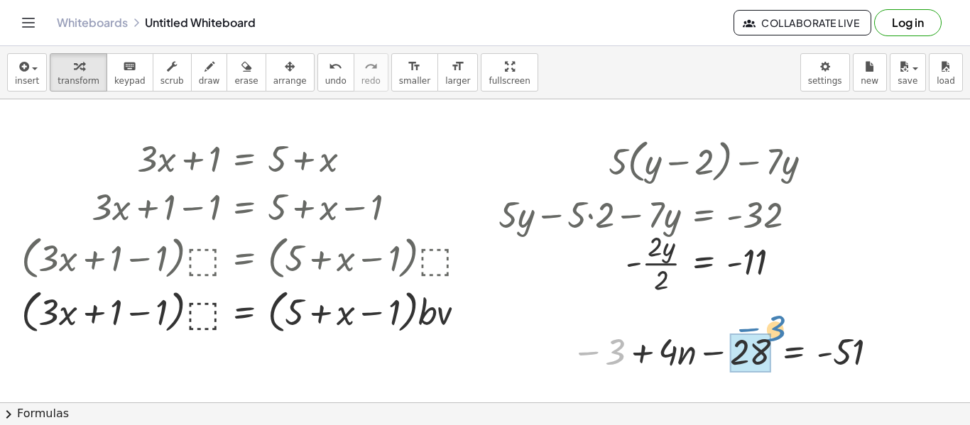
drag, startPoint x: 606, startPoint y: 351, endPoint x: 764, endPoint y: 331, distance: 158.9
click at [764, 331] on div at bounding box center [727, 351] width 326 height 48
drag, startPoint x: 690, startPoint y: 354, endPoint x: 684, endPoint y: 349, distance: 8.0
click at [684, 349] on div at bounding box center [778, 351] width 237 height 48
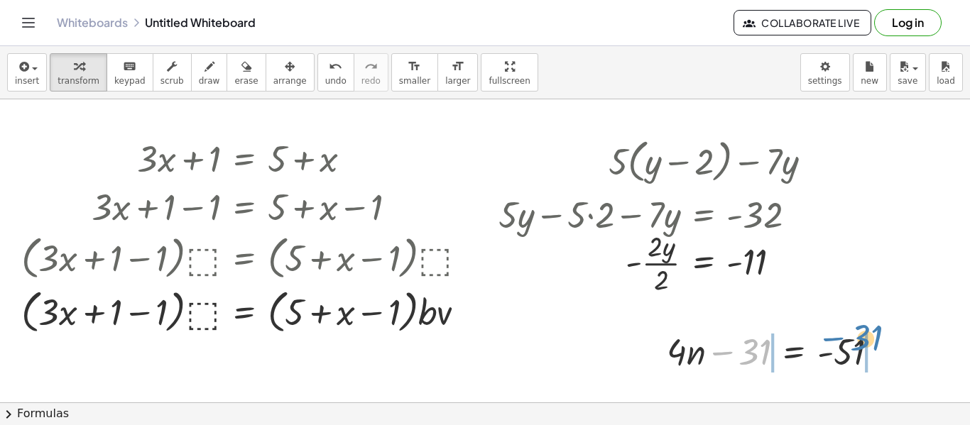
drag, startPoint x: 752, startPoint y: 346, endPoint x: 863, endPoint y: 334, distance: 111.5
click at [863, 334] on div at bounding box center [778, 351] width 237 height 48
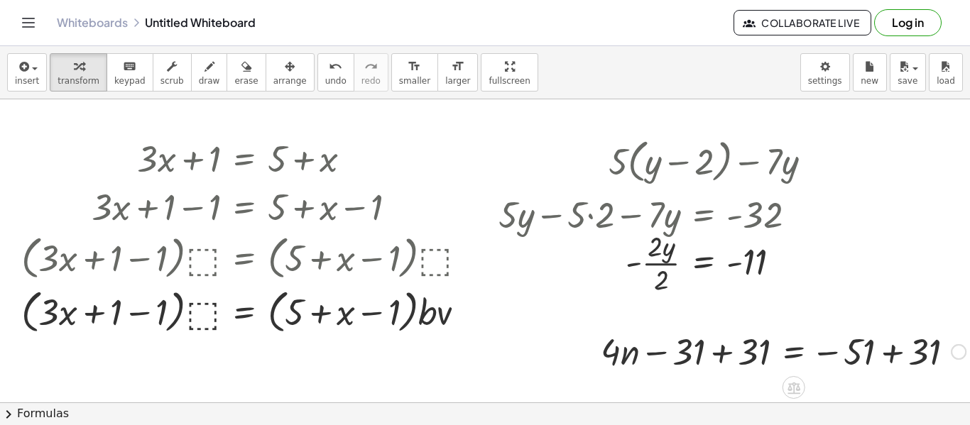
click at [720, 351] on div at bounding box center [783, 351] width 379 height 48
click at [890, 346] on div at bounding box center [849, 351] width 248 height 48
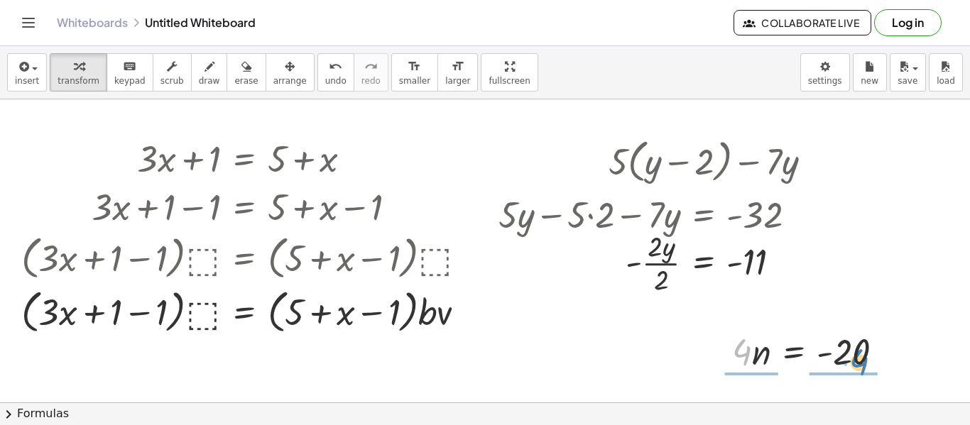
drag, startPoint x: 750, startPoint y: 350, endPoint x: 868, endPoint y: 344, distance: 118.0
click at [868, 344] on div at bounding box center [814, 351] width 178 height 48
click at [748, 356] on div at bounding box center [813, 350] width 181 height 71
click at [854, 347] on div at bounding box center [825, 350] width 160 height 71
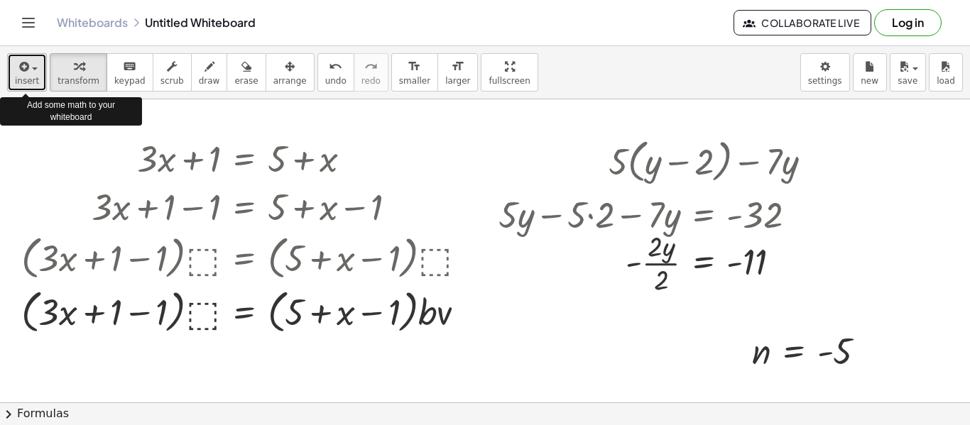
click at [32, 67] on span "button" at bounding box center [35, 68] width 6 height 3
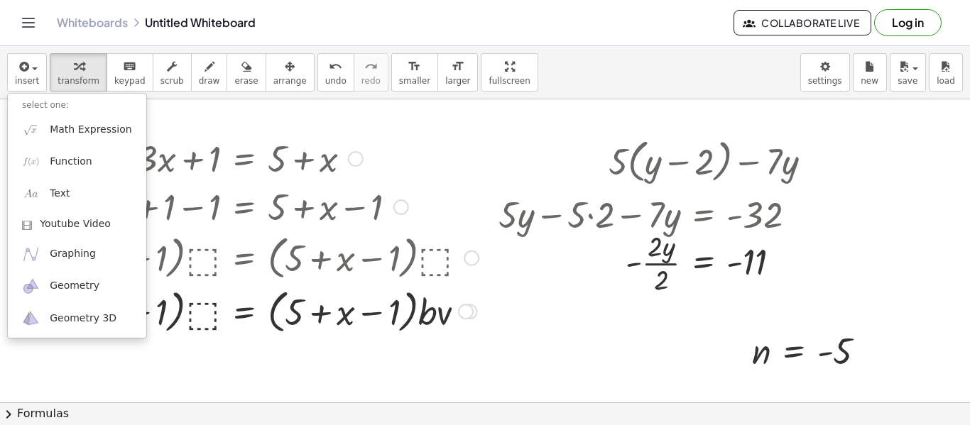
click at [257, 160] on div at bounding box center [249, 157] width 471 height 48
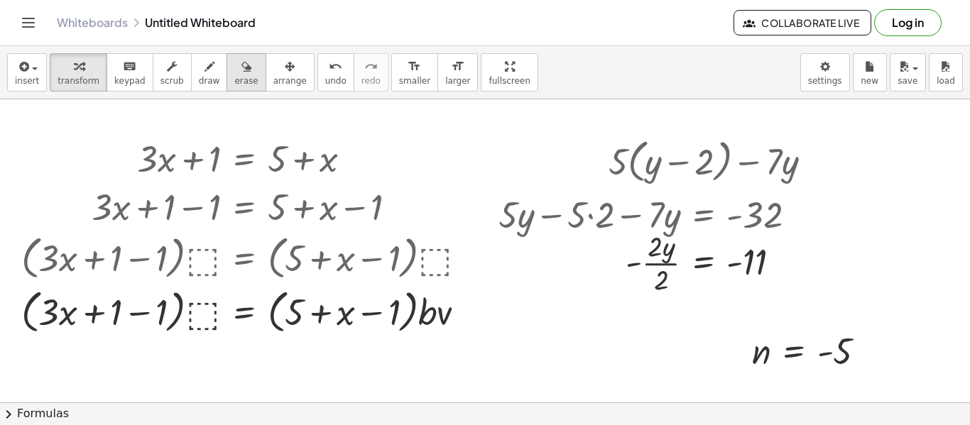
click at [240, 62] on div "button" at bounding box center [245, 66] width 23 height 17
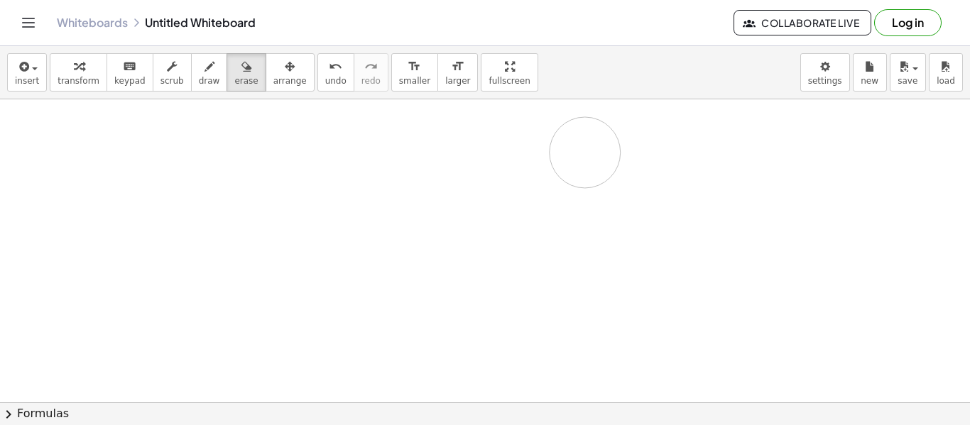
drag, startPoint x: 359, startPoint y: 172, endPoint x: 560, endPoint y: 154, distance: 201.0
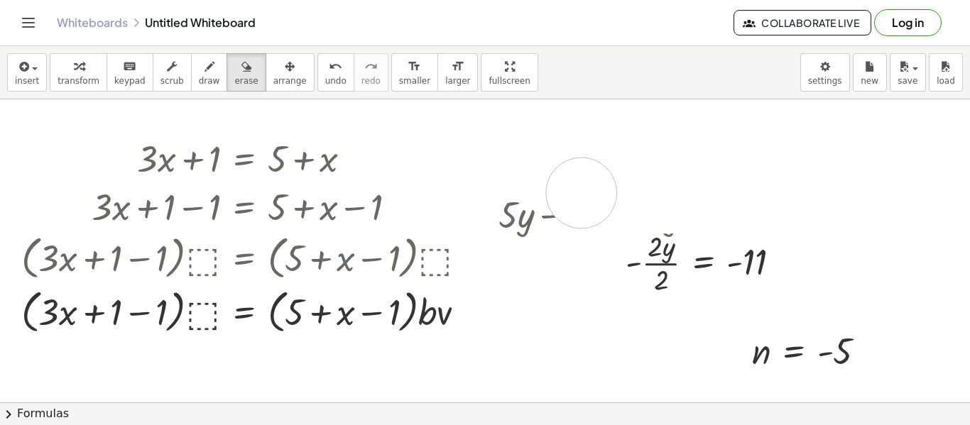
drag, startPoint x: 423, startPoint y: 141, endPoint x: 529, endPoint y: 181, distance: 113.0
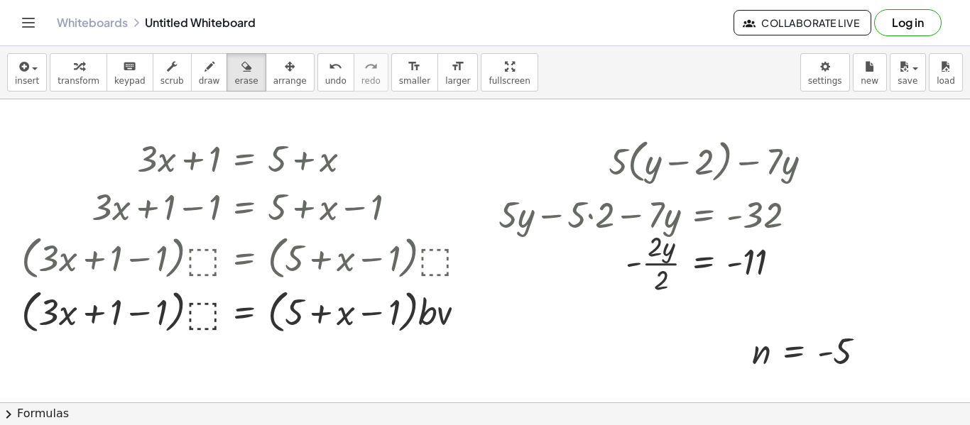
click at [325, 82] on span "undo" at bounding box center [335, 81] width 21 height 10
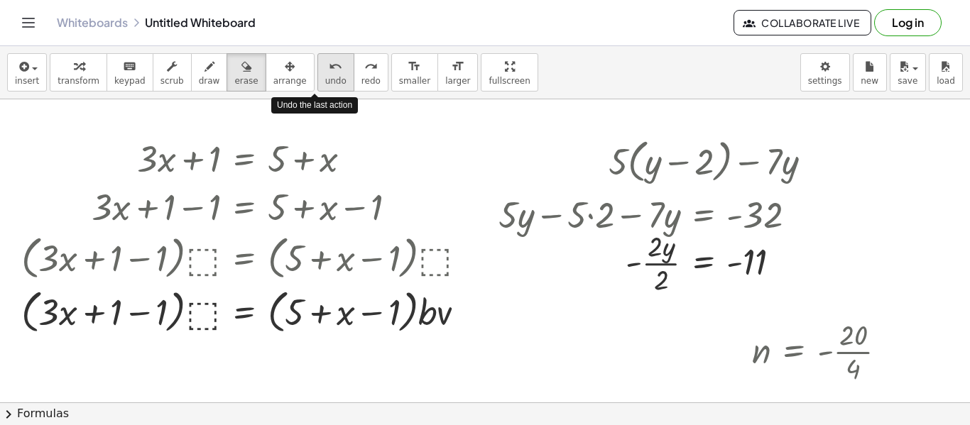
click at [325, 82] on span "undo" at bounding box center [335, 81] width 21 height 10
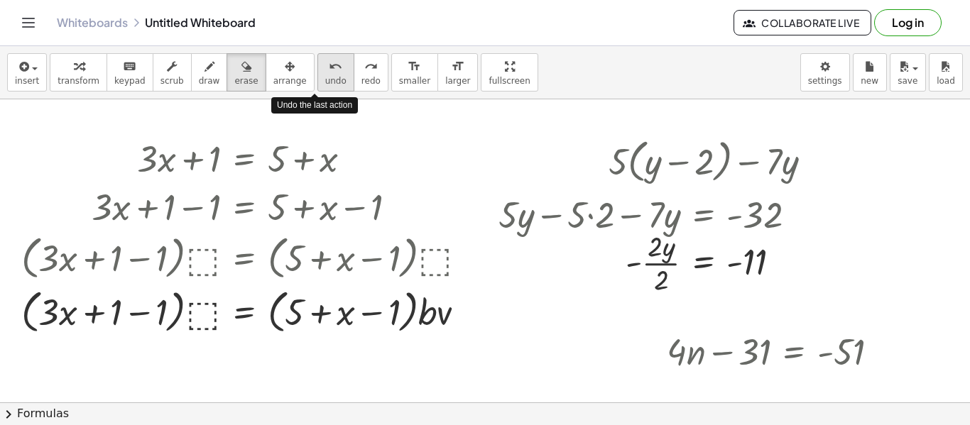
click at [325, 82] on span "undo" at bounding box center [335, 81] width 21 height 10
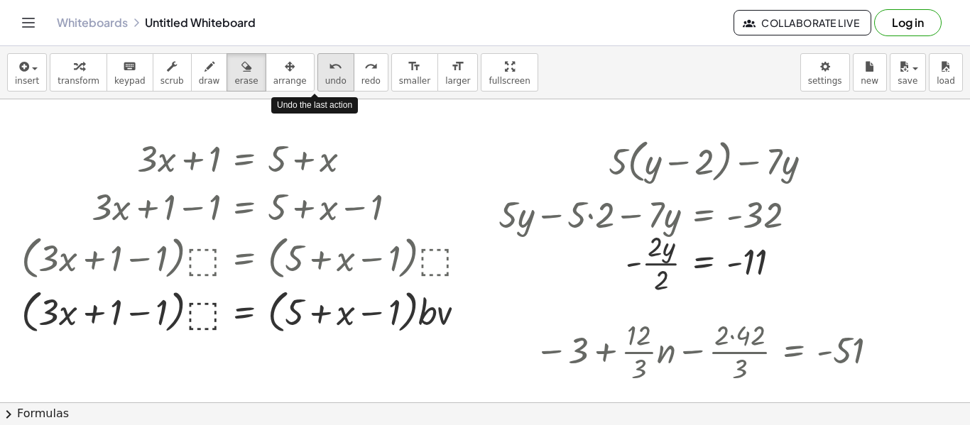
click at [325, 82] on span "undo" at bounding box center [335, 81] width 21 height 10
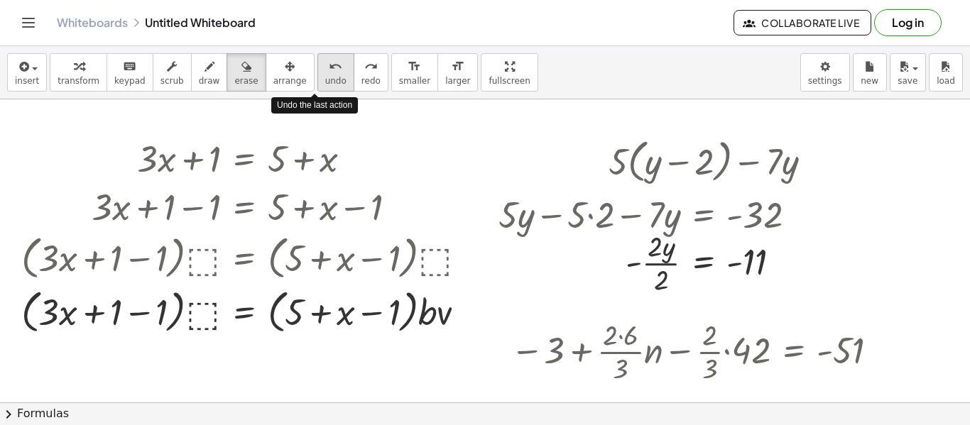
click at [325, 82] on span "undo" at bounding box center [335, 81] width 21 height 10
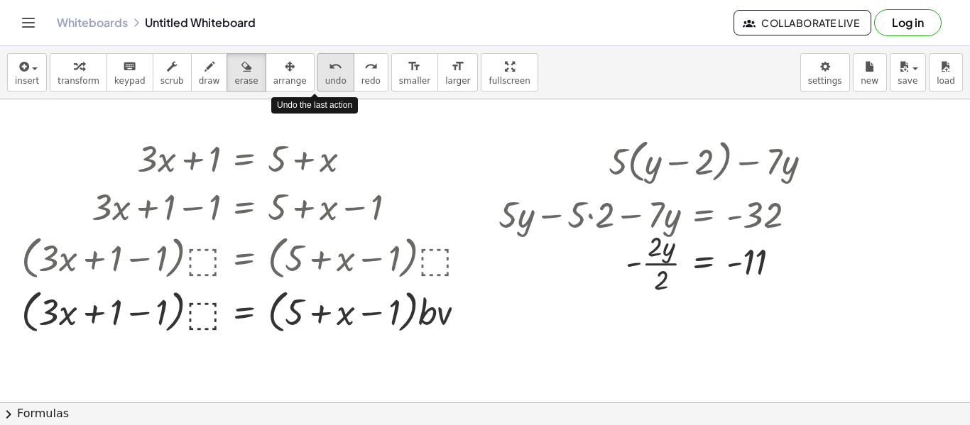
click at [325, 82] on span "undo" at bounding box center [335, 81] width 21 height 10
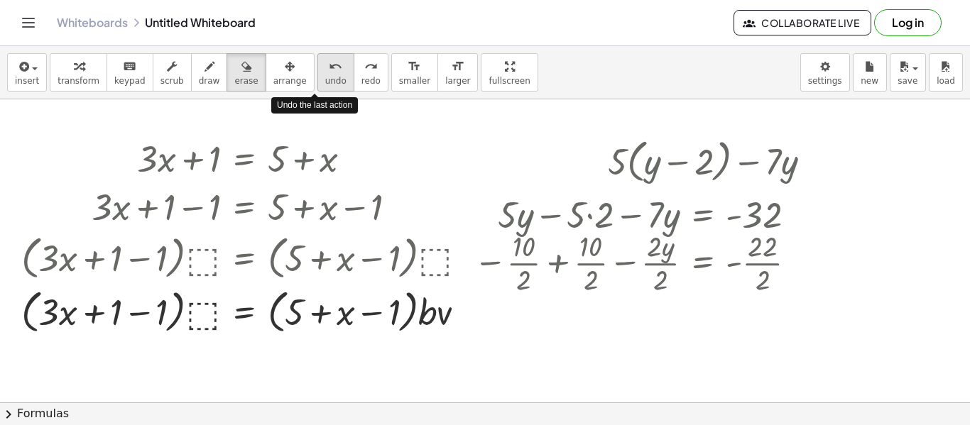
click at [325, 82] on span "undo" at bounding box center [335, 81] width 21 height 10
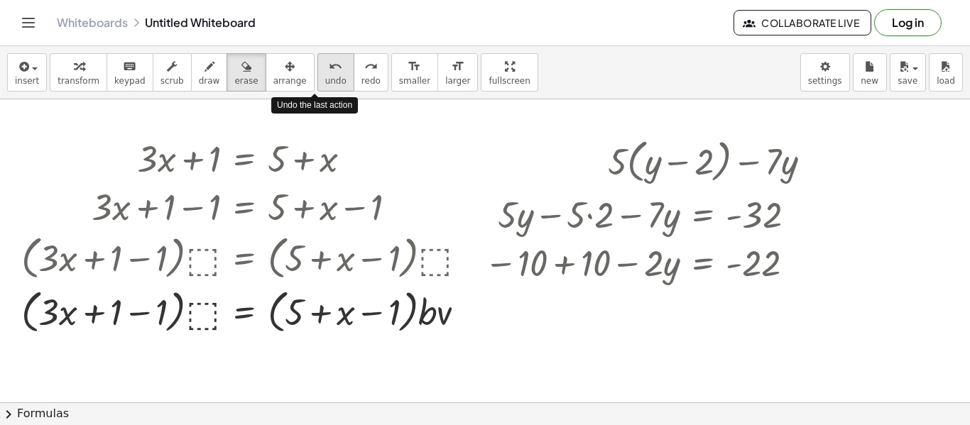
click at [325, 82] on span "undo" at bounding box center [335, 81] width 21 height 10
click at [325, 80] on span "undo" at bounding box center [335, 81] width 21 height 10
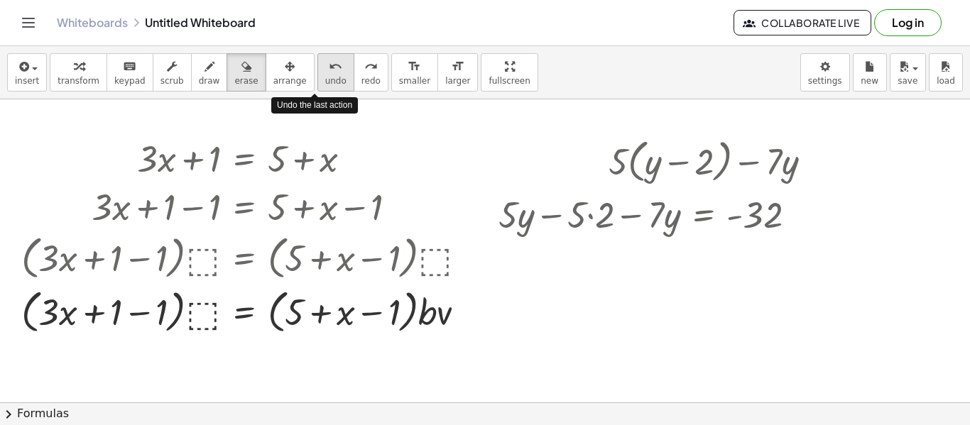
click at [325, 80] on span "undo" at bounding box center [335, 81] width 21 height 10
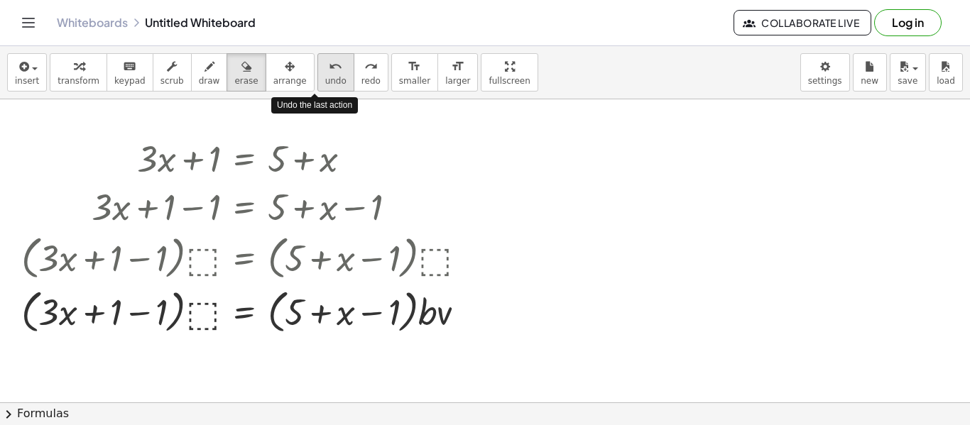
click at [325, 80] on span "undo" at bounding box center [335, 81] width 21 height 10
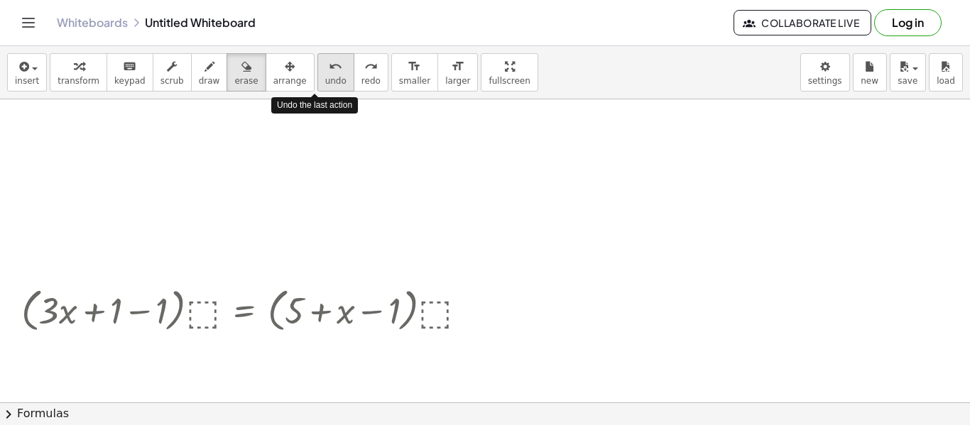
click at [325, 80] on span "undo" at bounding box center [335, 81] width 21 height 10
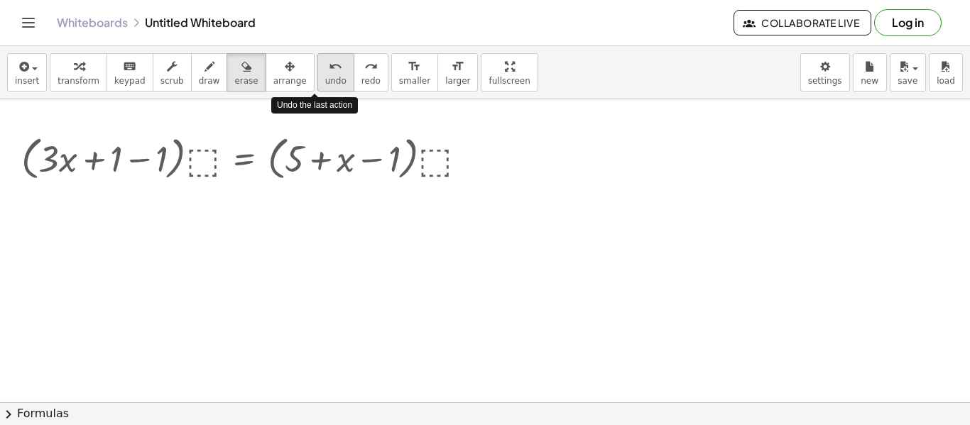
click at [325, 80] on span "undo" at bounding box center [335, 81] width 21 height 10
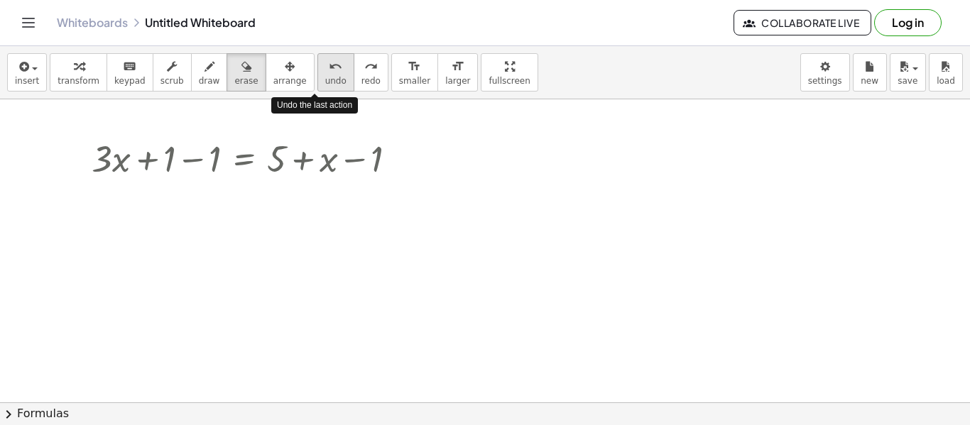
click at [325, 80] on span "undo" at bounding box center [335, 81] width 21 height 10
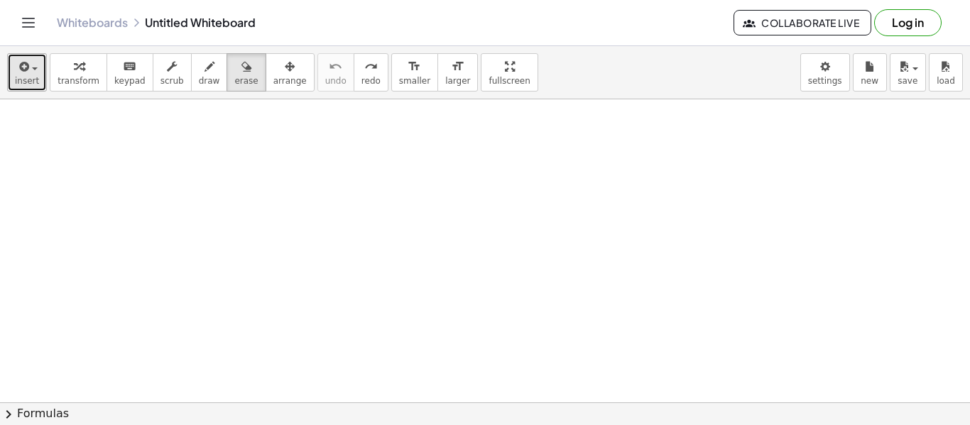
click at [11, 70] on button "insert" at bounding box center [27, 72] width 40 height 38
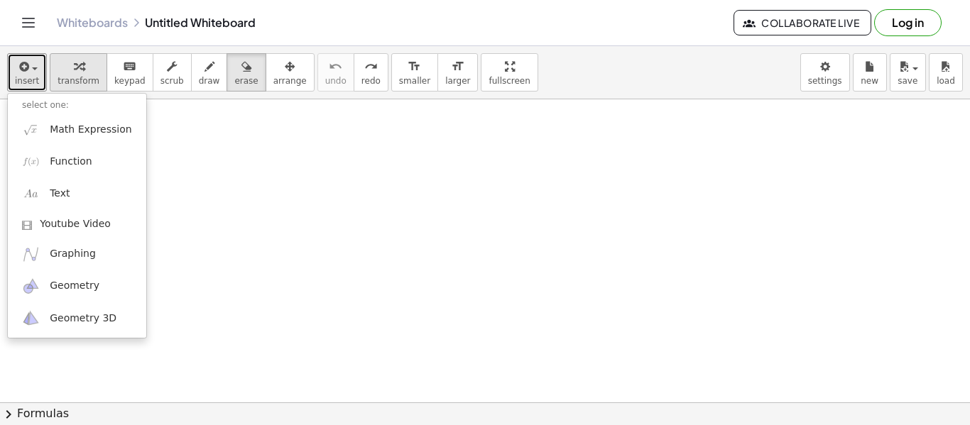
click at [62, 60] on div "button" at bounding box center [79, 66] width 42 height 17
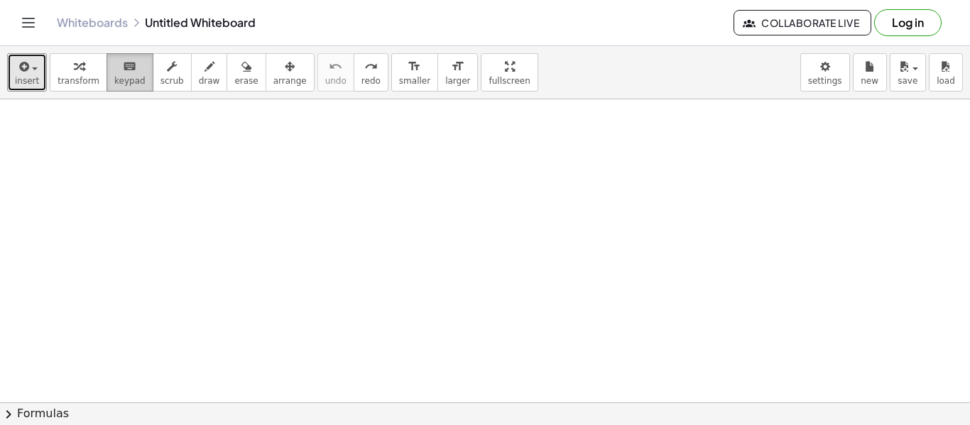
click at [114, 71] on div "keyboard" at bounding box center [129, 66] width 31 height 17
click at [58, 70] on div "button" at bounding box center [79, 66] width 42 height 17
click at [41, 69] on button "insert" at bounding box center [27, 72] width 40 height 38
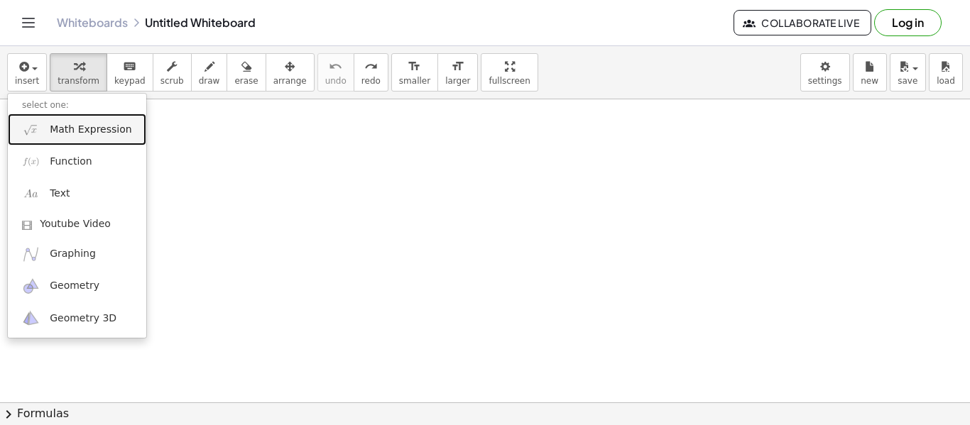
click at [73, 137] on link "Math Expression" at bounding box center [77, 130] width 138 height 32
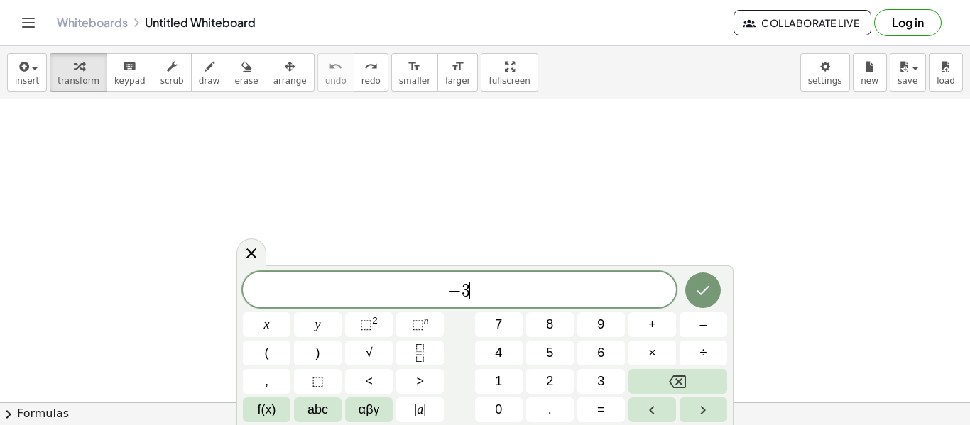
scroll to position [11, 0]
click at [599, 400] on span "=" at bounding box center [601, 409] width 8 height 19
click at [249, 350] on button "(" at bounding box center [267, 353] width 48 height 25
click at [317, 352] on span ")" at bounding box center [318, 353] width 4 height 19
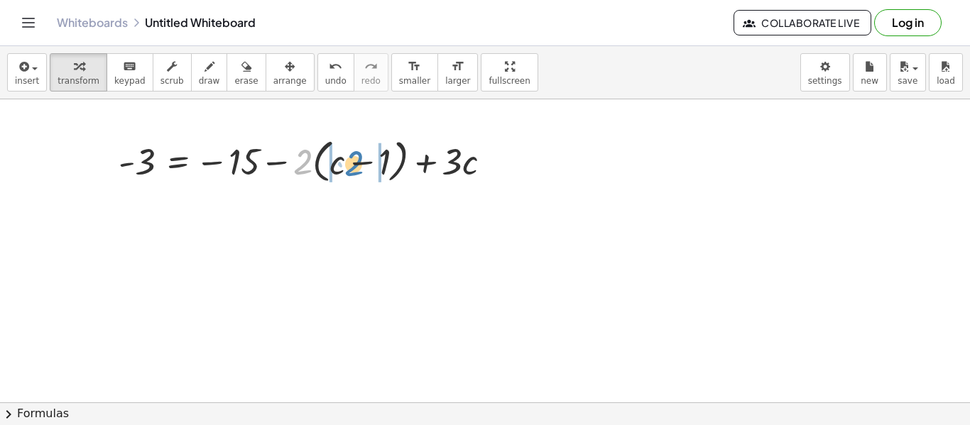
drag, startPoint x: 296, startPoint y: 161, endPoint x: 347, endPoint y: 163, distance: 51.2
click at [347, 163] on div at bounding box center [310, 160] width 398 height 54
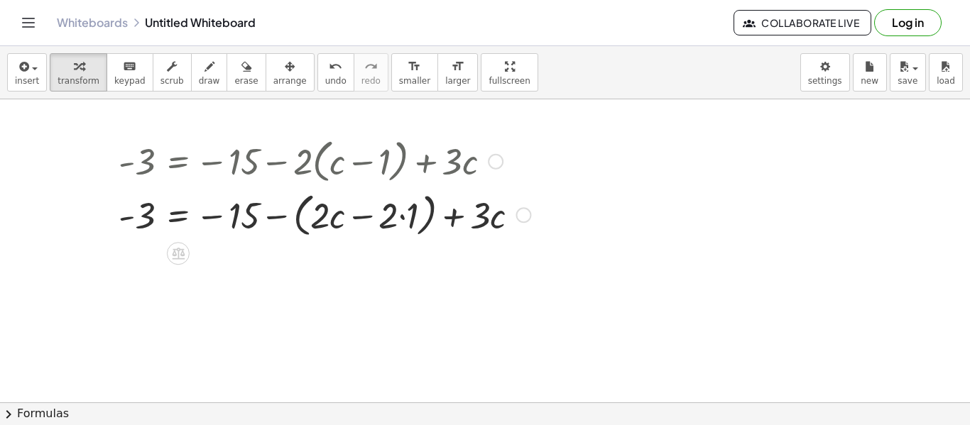
click at [332, 219] on div at bounding box center [324, 214] width 426 height 54
click at [402, 213] on div at bounding box center [324, 214] width 426 height 54
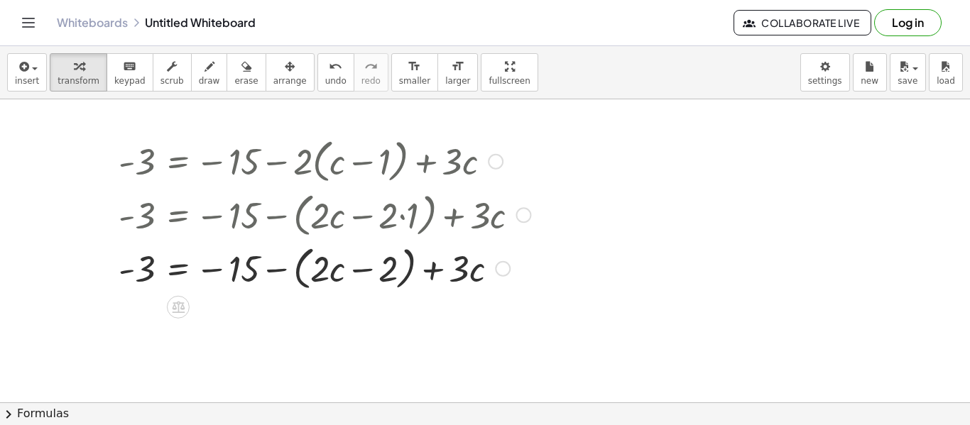
click at [295, 273] on div at bounding box center [324, 268] width 426 height 54
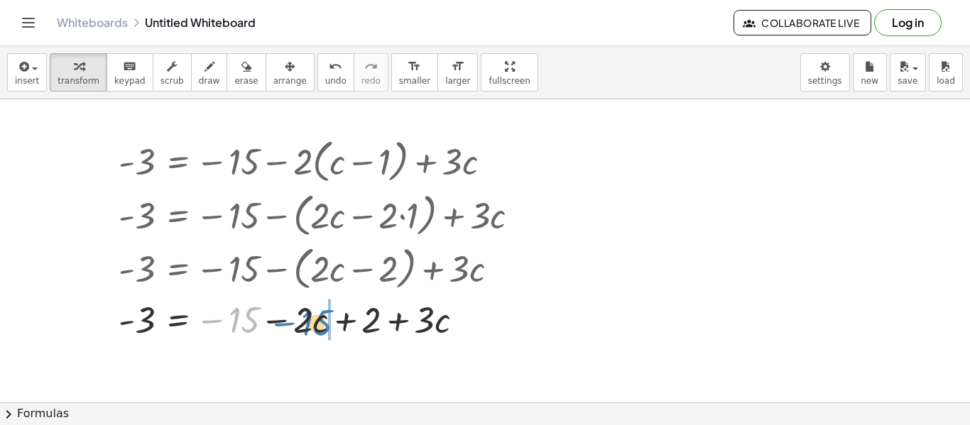
drag, startPoint x: 254, startPoint y: 322, endPoint x: 328, endPoint y: 324, distance: 73.9
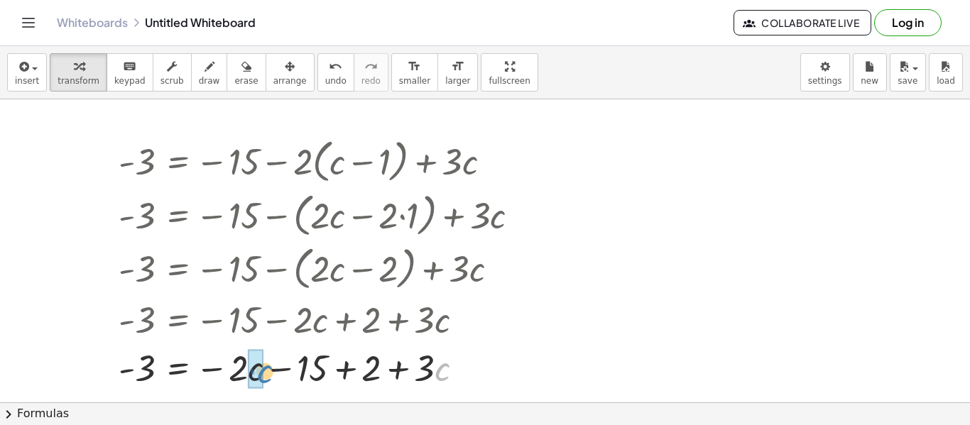
drag, startPoint x: 438, startPoint y: 373, endPoint x: 256, endPoint y: 373, distance: 182.5
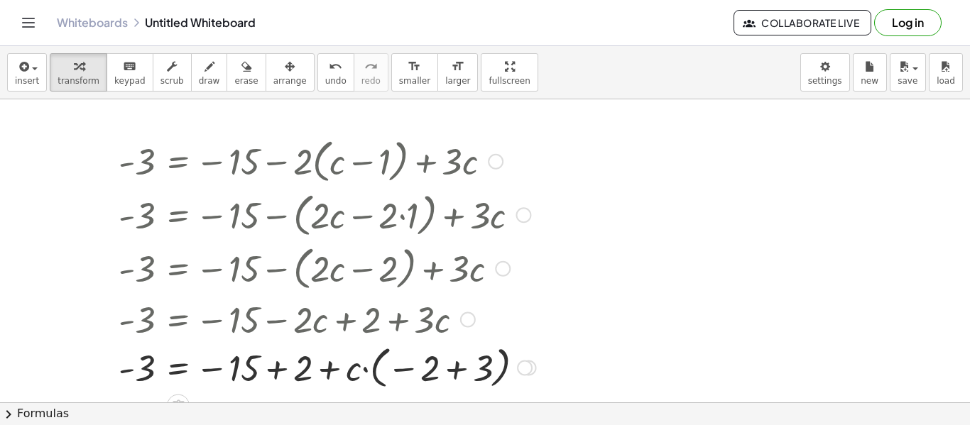
click at [457, 369] on div at bounding box center [327, 367] width 432 height 52
click at [302, 369] on div at bounding box center [324, 367] width 426 height 48
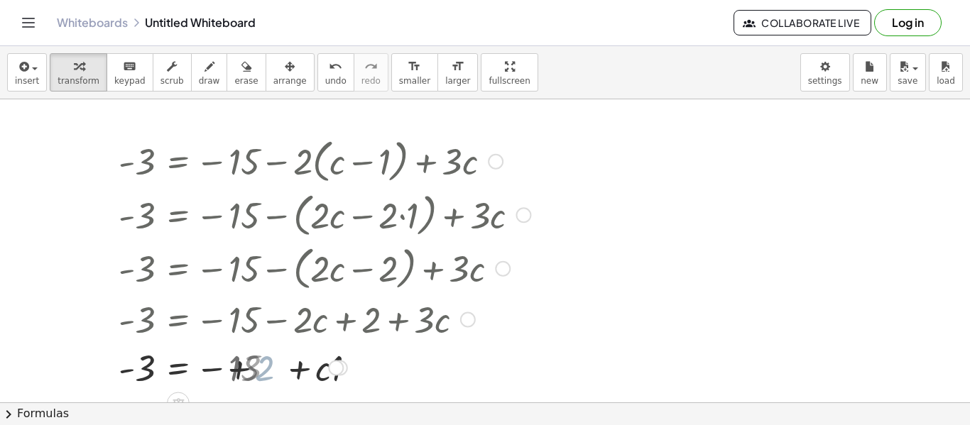
click at [302, 369] on div at bounding box center [324, 367] width 426 height 48
click at [273, 370] on div at bounding box center [324, 367] width 426 height 48
drag, startPoint x: 239, startPoint y: 381, endPoint x: 146, endPoint y: 376, distance: 93.2
click at [146, 376] on div at bounding box center [324, 367] width 426 height 48
click at [94, 367] on div at bounding box center [282, 367] width 509 height 48
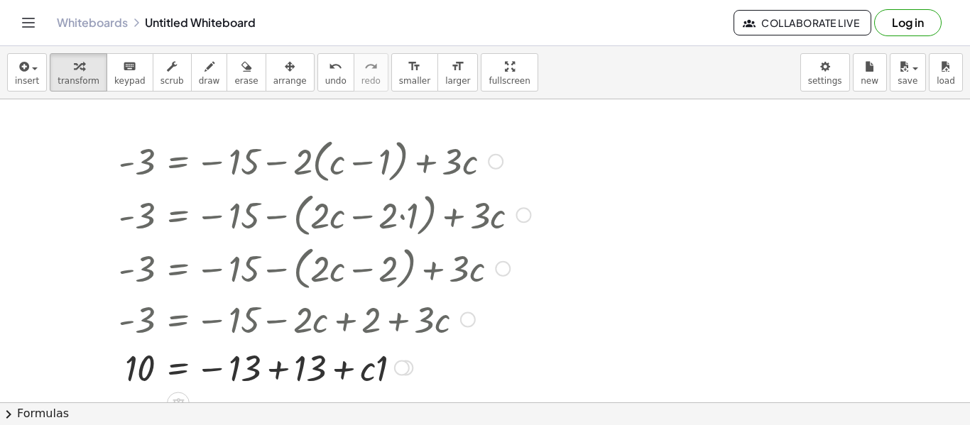
click at [266, 371] on div at bounding box center [324, 367] width 426 height 48
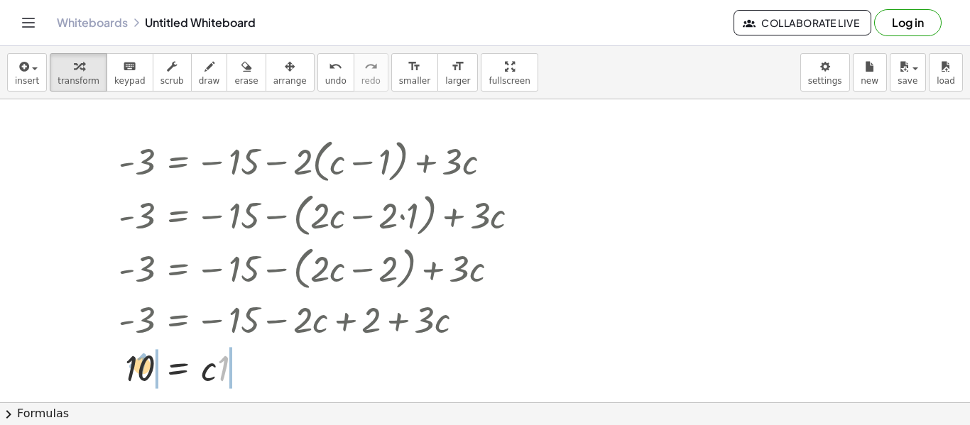
drag, startPoint x: 217, startPoint y: 370, endPoint x: 135, endPoint y: 367, distance: 82.4
click at [135, 367] on div at bounding box center [324, 367] width 426 height 48
click at [136, 368] on div at bounding box center [317, 367] width 440 height 48
drag, startPoint x: 210, startPoint y: 373, endPoint x: 137, endPoint y: 368, distance: 73.4
click at [137, 368] on div at bounding box center [324, 367] width 426 height 48
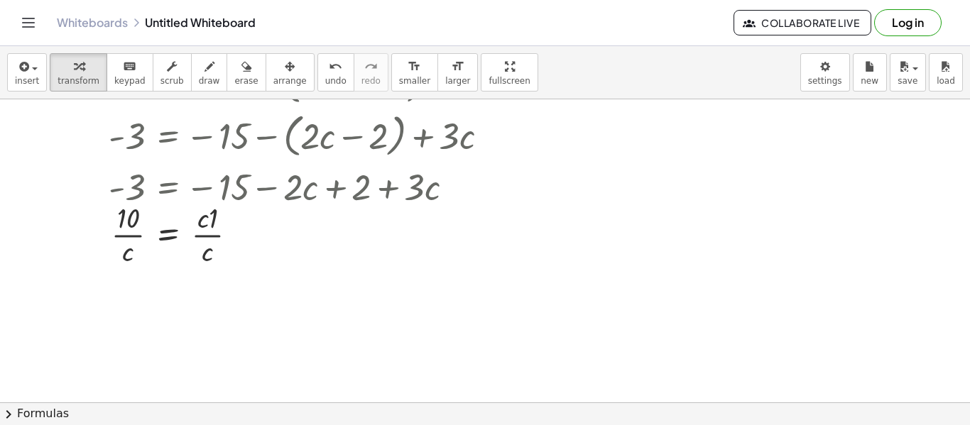
scroll to position [136, 10]
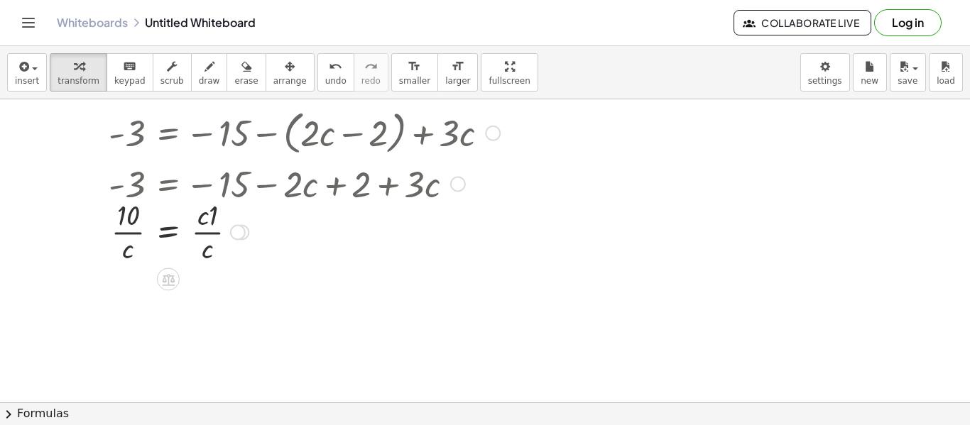
click at [129, 240] on div at bounding box center [315, 230] width 426 height 71
click at [216, 228] on div at bounding box center [315, 230] width 426 height 71
click at [127, 294] on div at bounding box center [315, 302] width 426 height 71
click at [130, 300] on div at bounding box center [315, 302] width 426 height 71
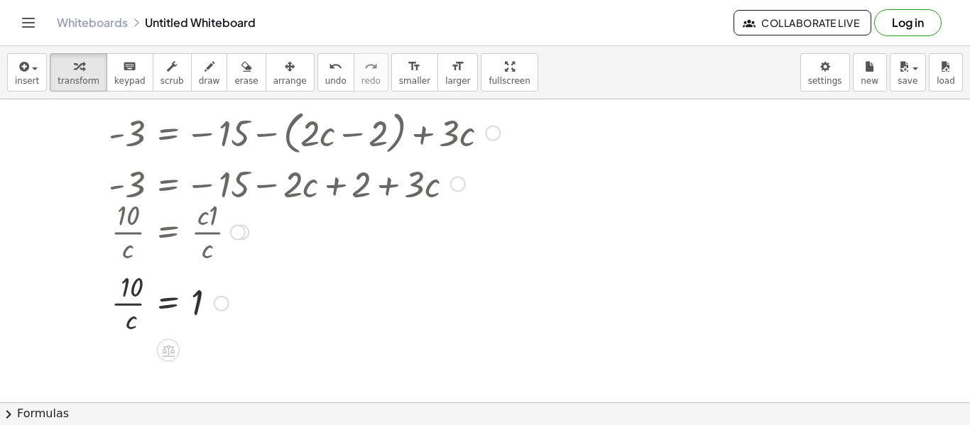
click at [133, 303] on div at bounding box center [315, 302] width 426 height 71
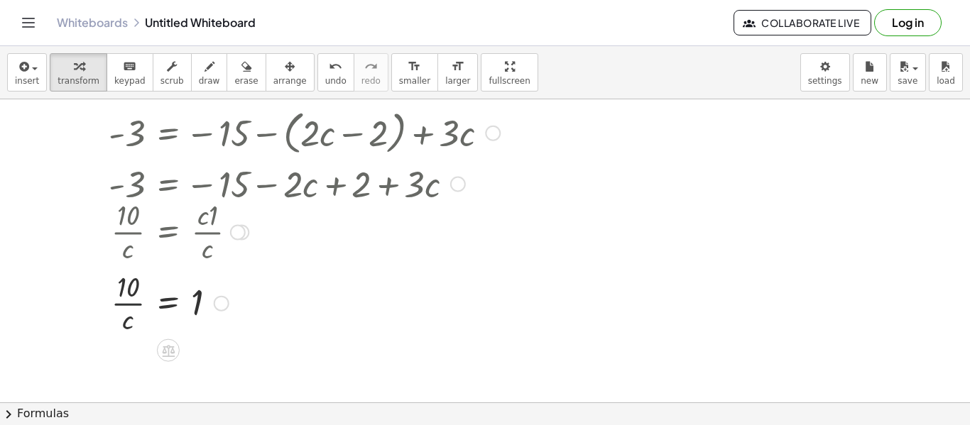
click at [133, 303] on div at bounding box center [315, 302] width 426 height 71
